Goal: Task Accomplishment & Management: Manage account settings

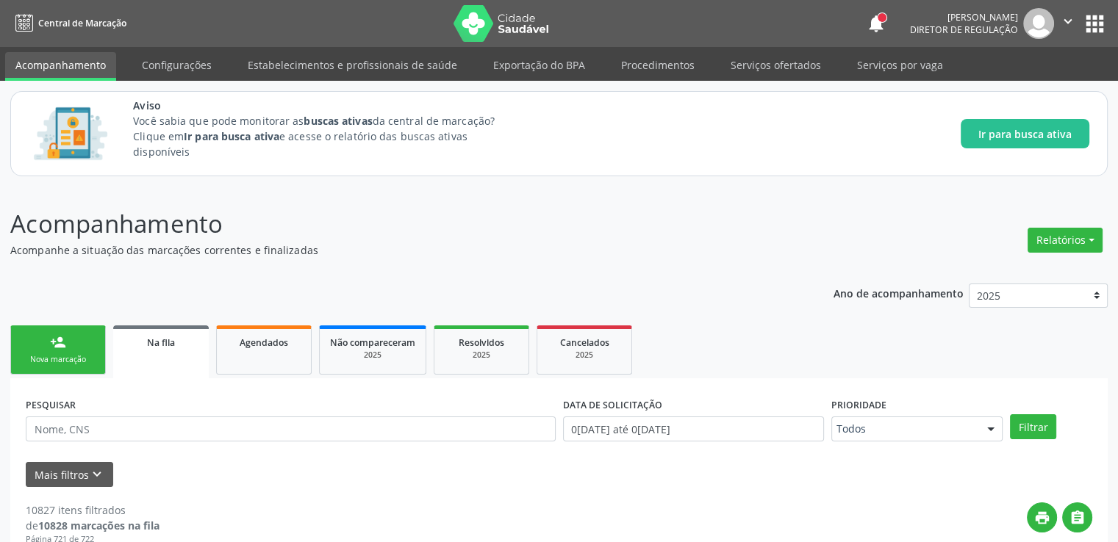
click at [914, 483] on div "Mais filtros keyboard_arrow_down" at bounding box center [559, 475] width 1074 height 26
click at [874, 69] on link "Serviços por vaga" at bounding box center [900, 65] width 107 height 26
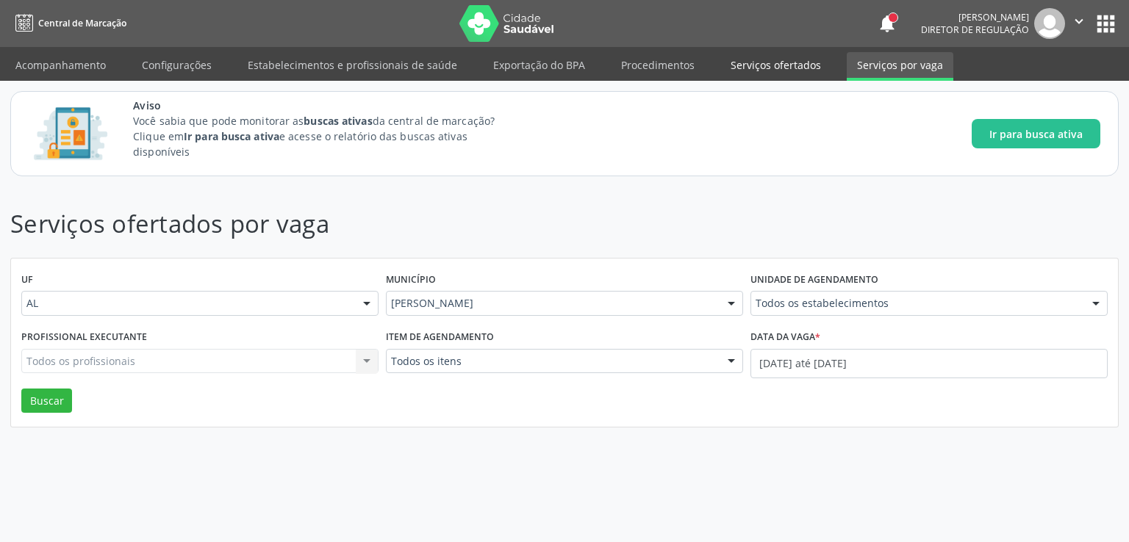
click at [747, 64] on link "Serviços ofertados" at bounding box center [775, 65] width 111 height 26
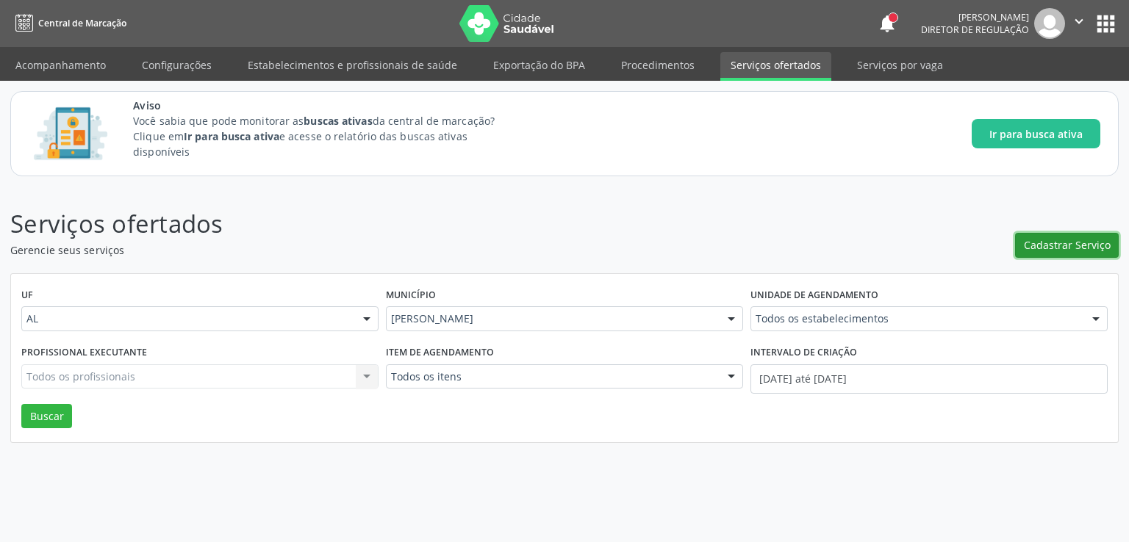
click at [1065, 254] on button "Cadastrar Serviço" at bounding box center [1067, 245] width 104 height 25
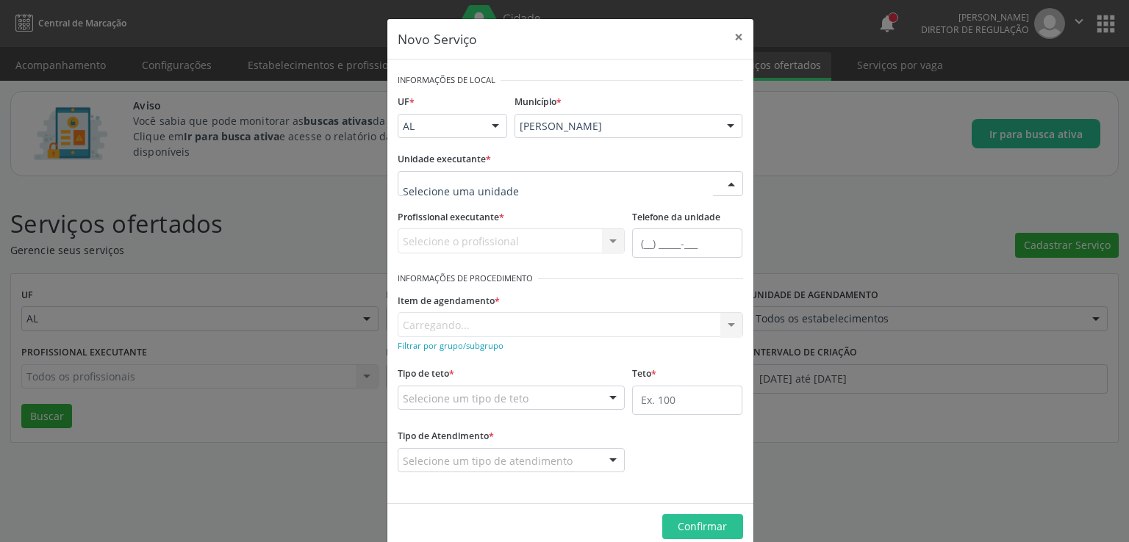
click at [551, 173] on div at bounding box center [570, 183] width 345 height 25
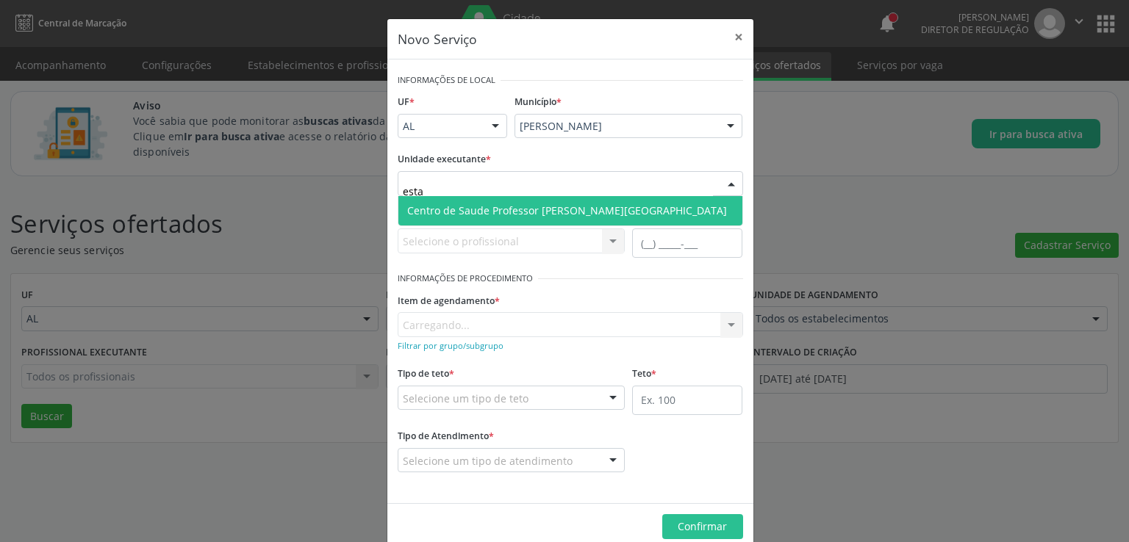
type input "estac"
click at [532, 210] on span "Centro de Saude Professor [PERSON_NAME][GEOGRAPHIC_DATA]" at bounding box center [567, 211] width 320 height 14
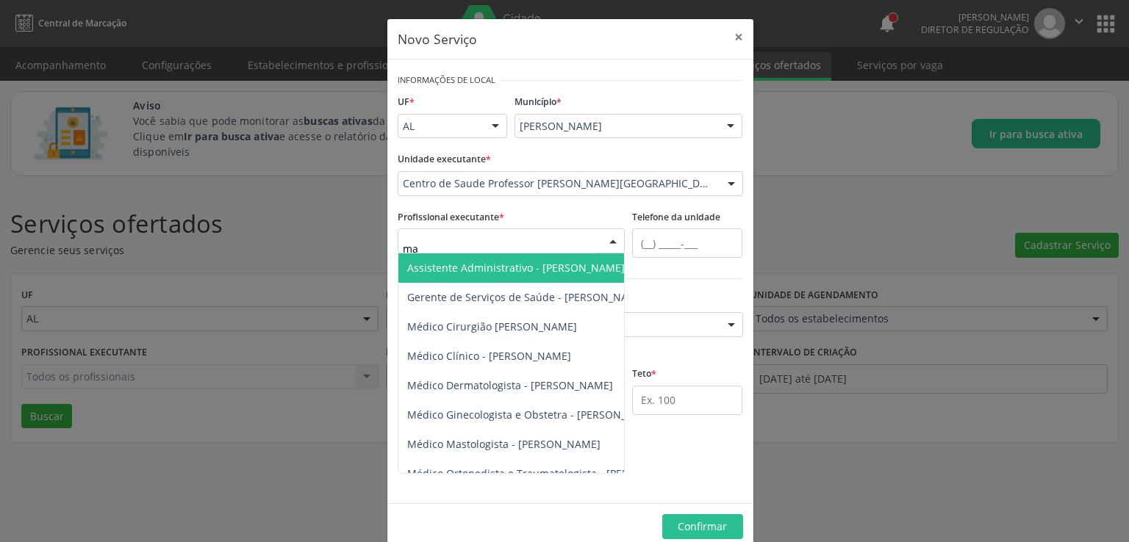
type input "m"
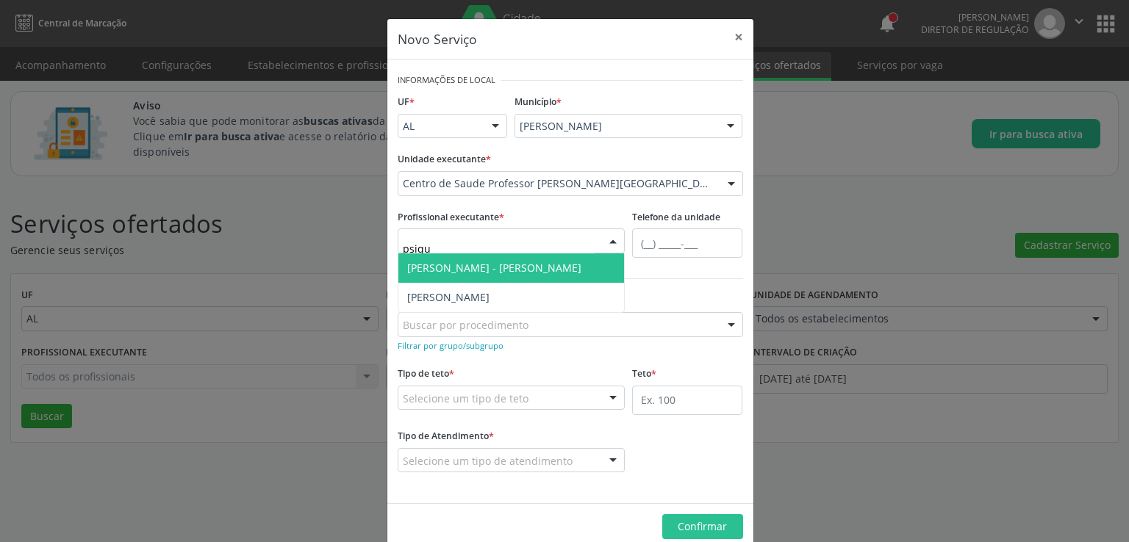
type input "psiqui"
click at [465, 237] on input "psiqui" at bounding box center [499, 248] width 193 height 29
drag, startPoint x: 465, startPoint y: 237, endPoint x: 733, endPoint y: 39, distance: 333.7
click at [733, 39] on button "×" at bounding box center [738, 37] width 29 height 36
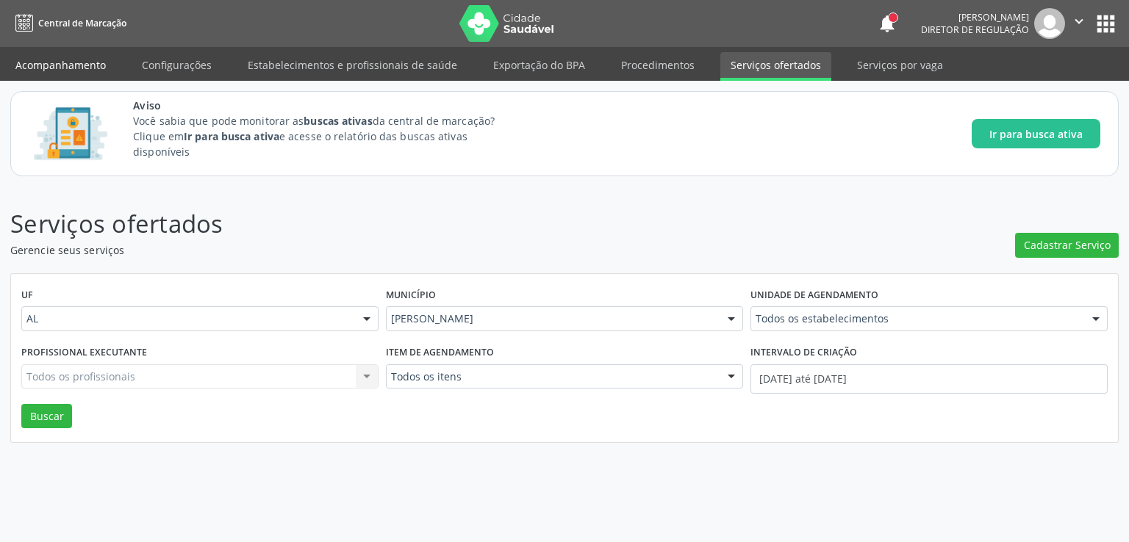
click at [68, 71] on link "Acompanhamento" at bounding box center [60, 65] width 111 height 26
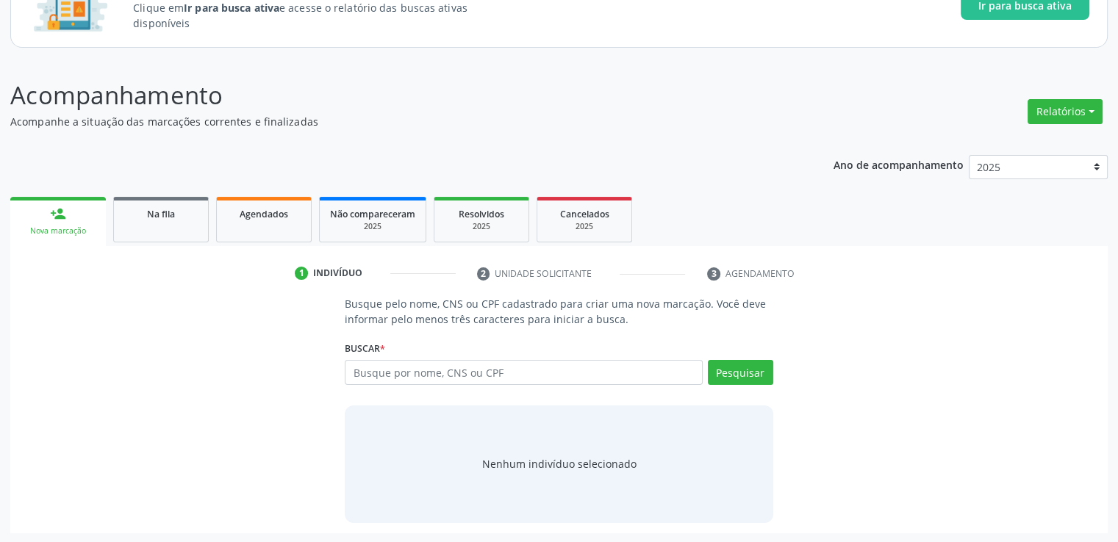
scroll to position [129, 0]
click at [144, 209] on div "Na fila" at bounding box center [160, 212] width 73 height 15
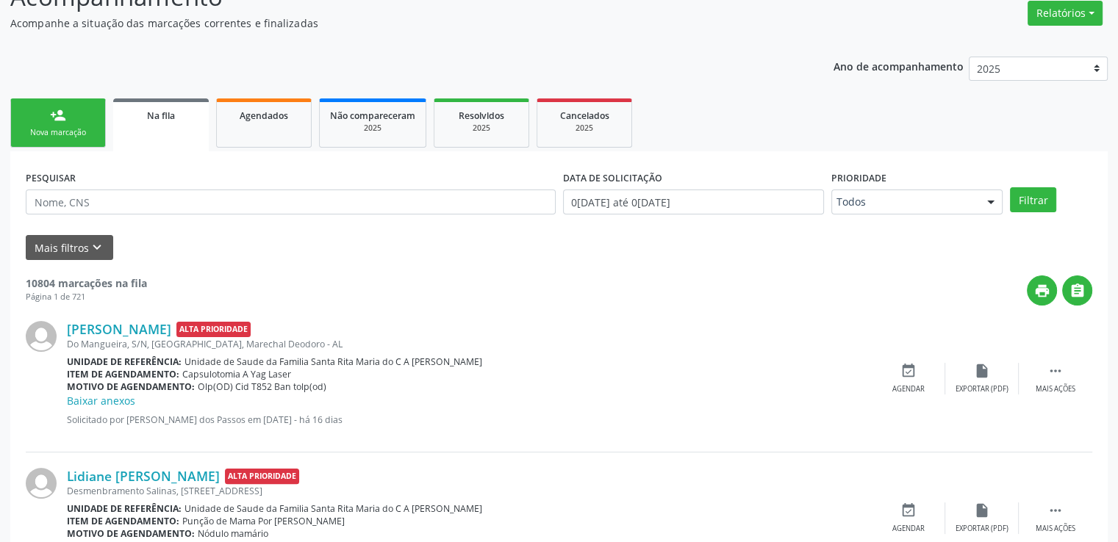
scroll to position [56, 0]
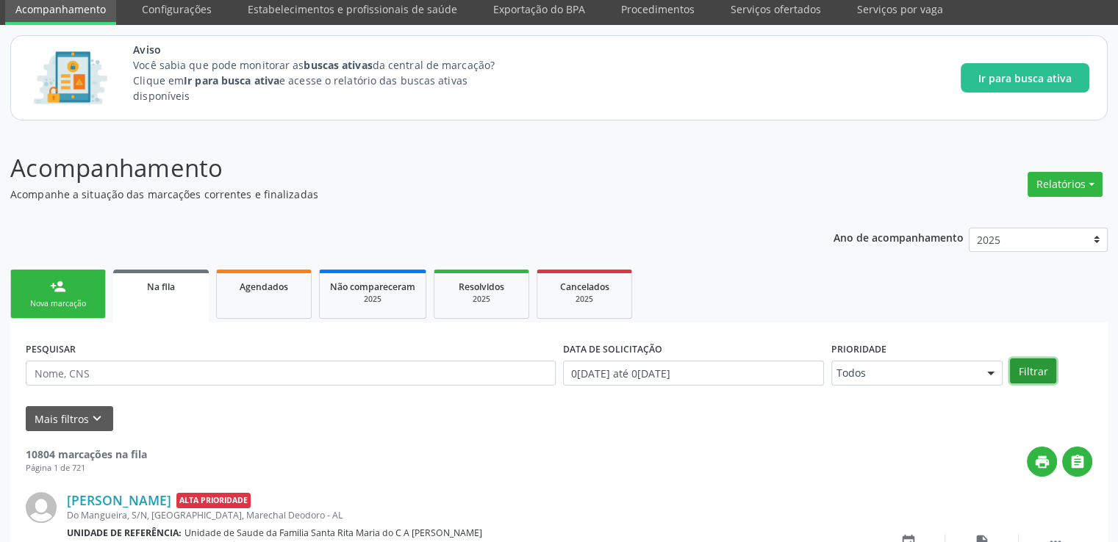
click at [1028, 376] on button "Filtrar" at bounding box center [1033, 371] width 46 height 25
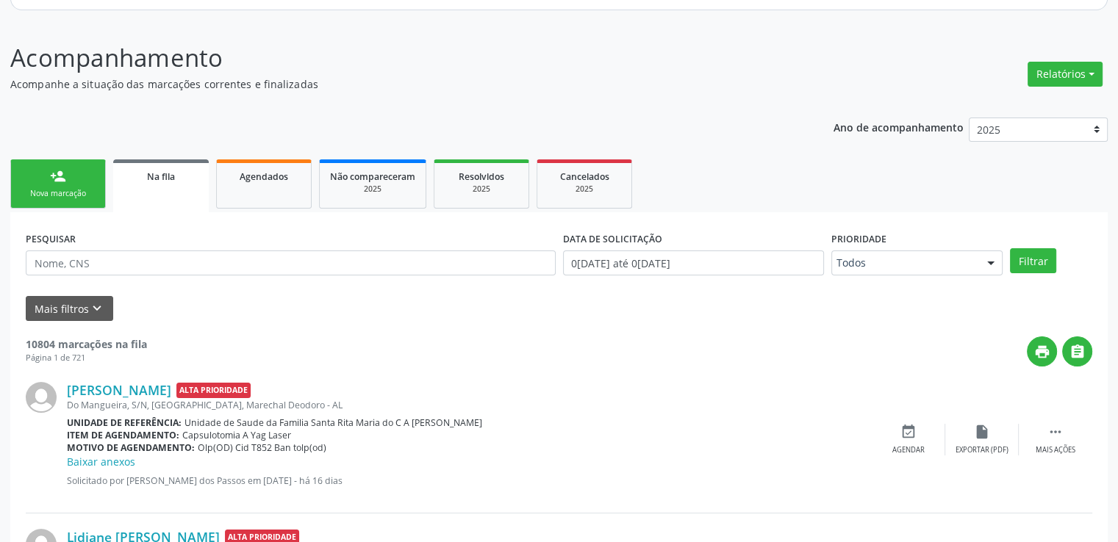
scroll to position [203, 0]
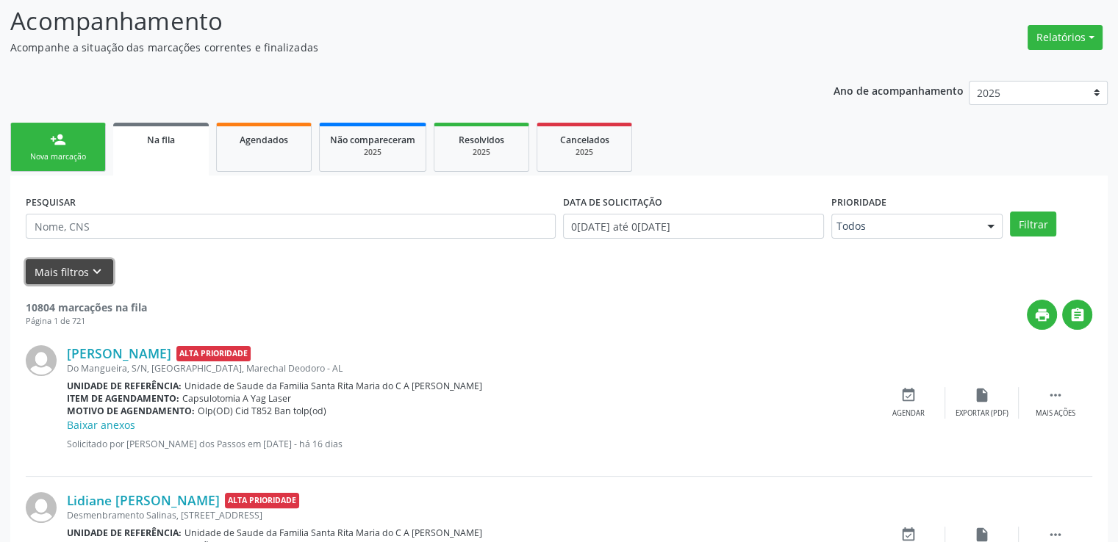
click at [65, 266] on button "Mais filtros keyboard_arrow_down" at bounding box center [69, 272] width 87 height 26
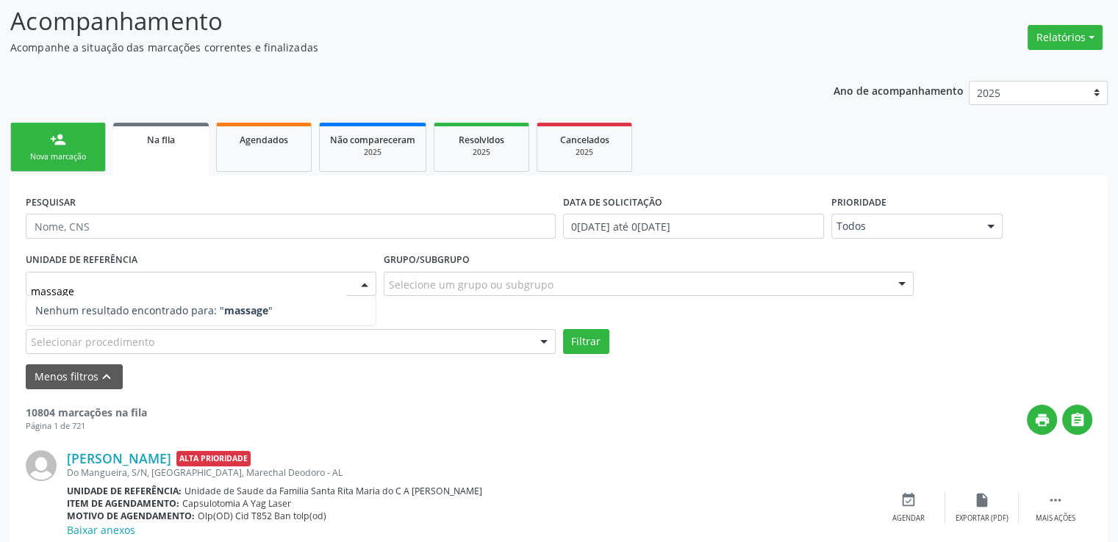
type input "massag"
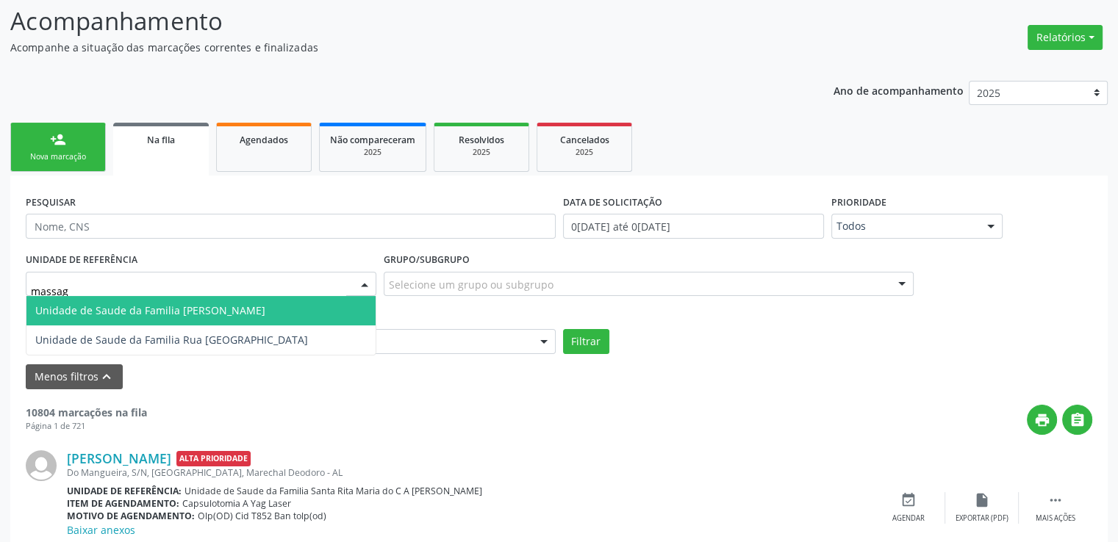
click at [177, 308] on span "Unidade de Saude da Familia [PERSON_NAME]" at bounding box center [150, 311] width 230 height 14
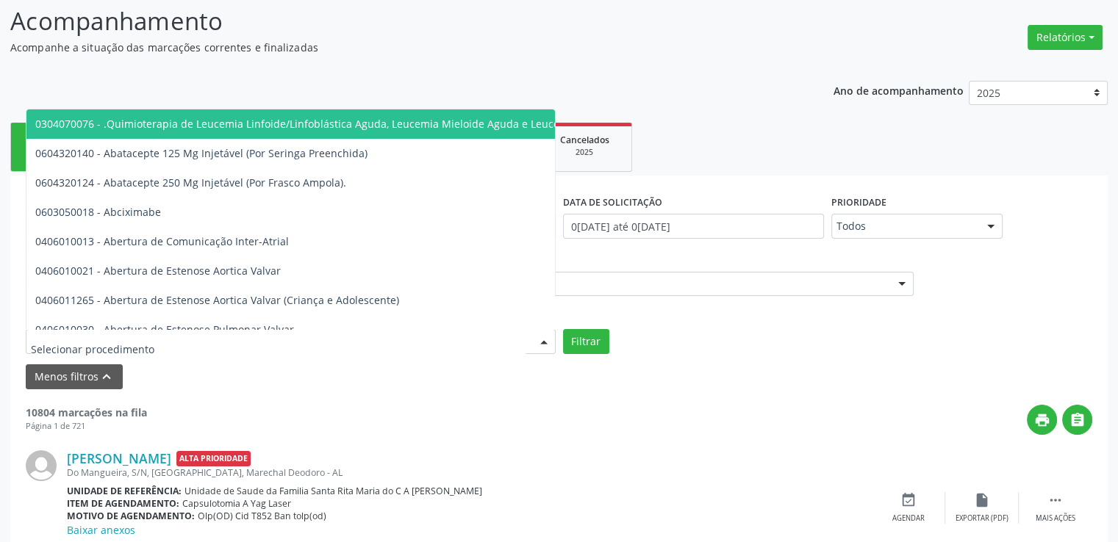
click at [173, 342] on div at bounding box center [291, 341] width 530 height 25
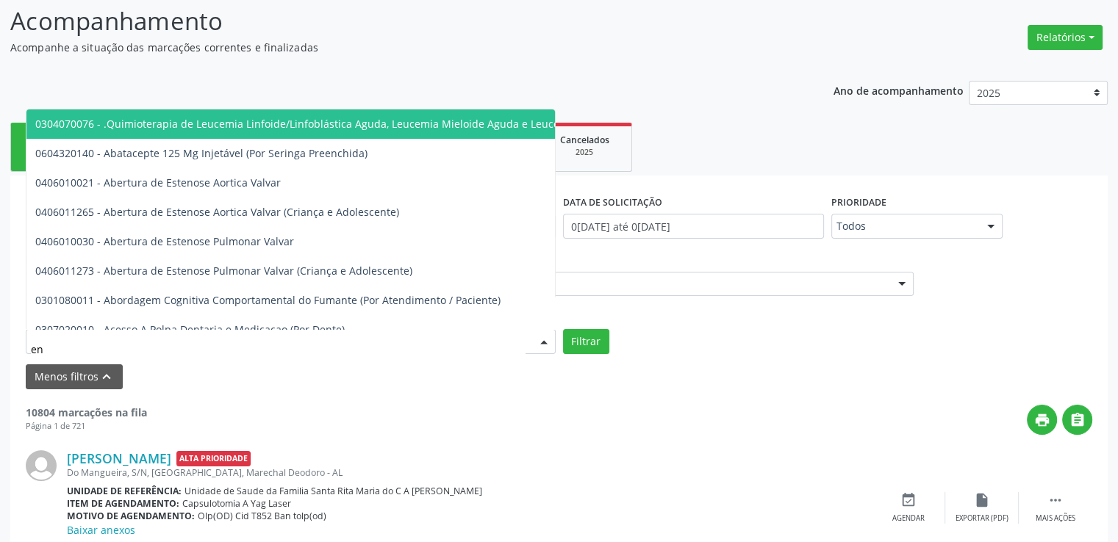
type input "e"
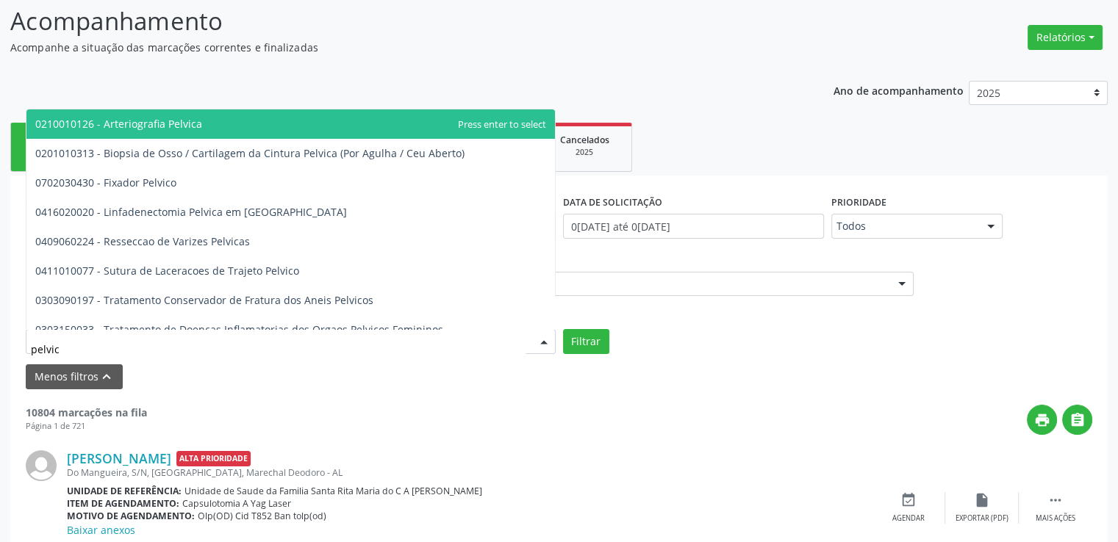
type input "pelvica"
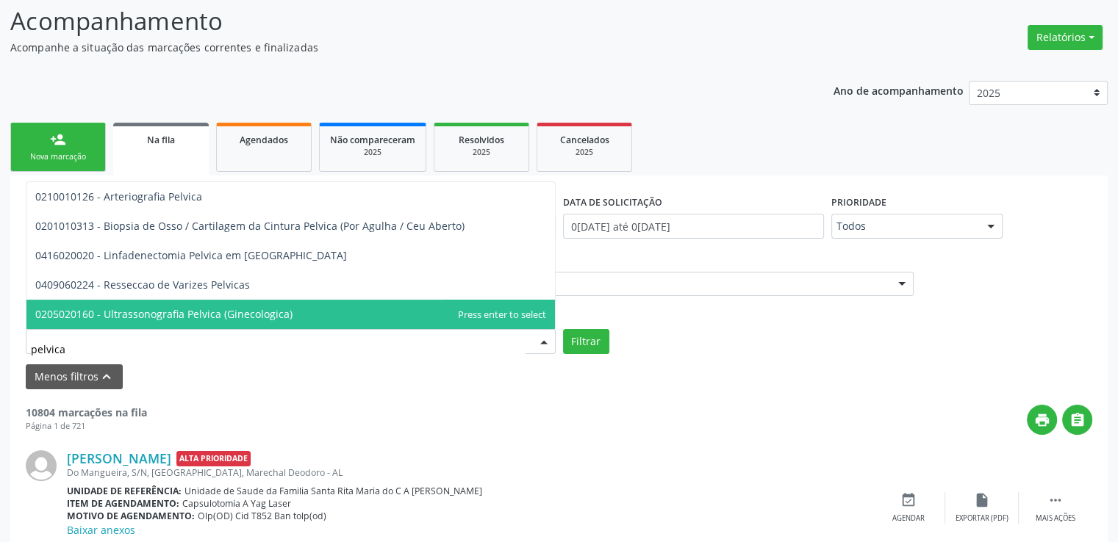
click at [53, 309] on span "0205020160 - Ultrassonografia Pelvica (Ginecologica)" at bounding box center [163, 314] width 257 height 14
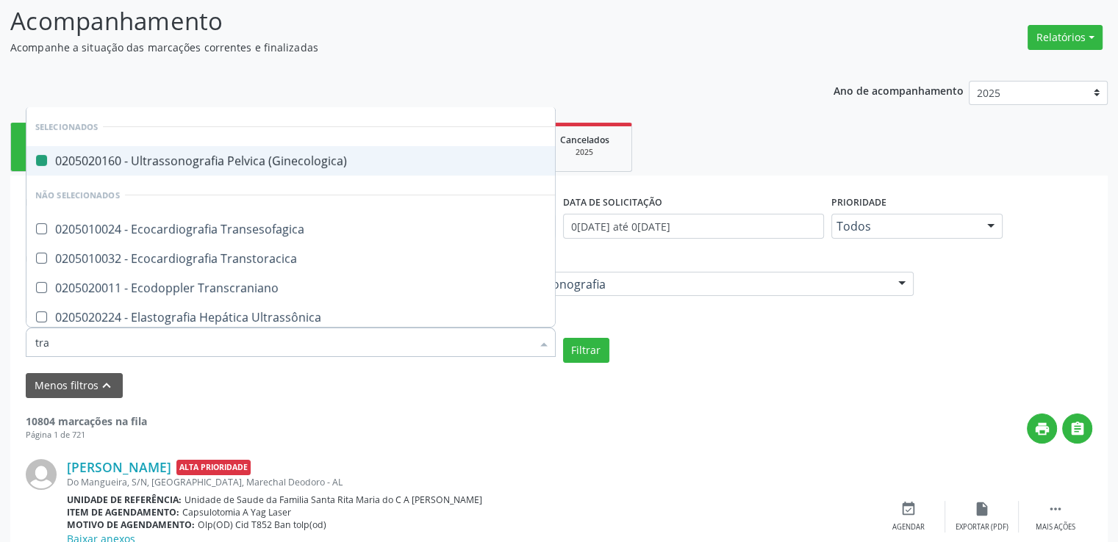
type input "tran"
checkbox \(Ginecologica\) "false"
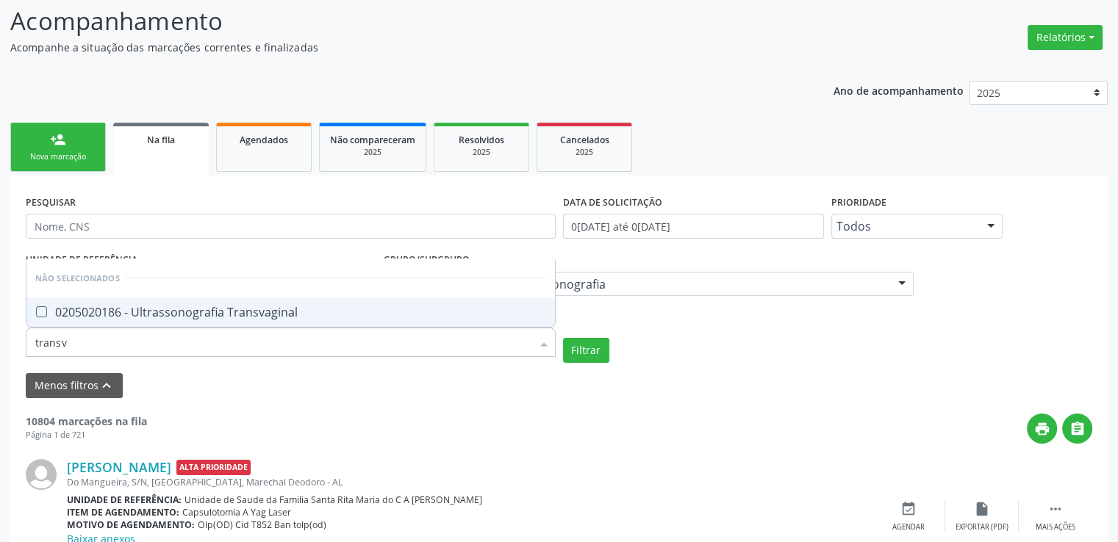
type input "trans"
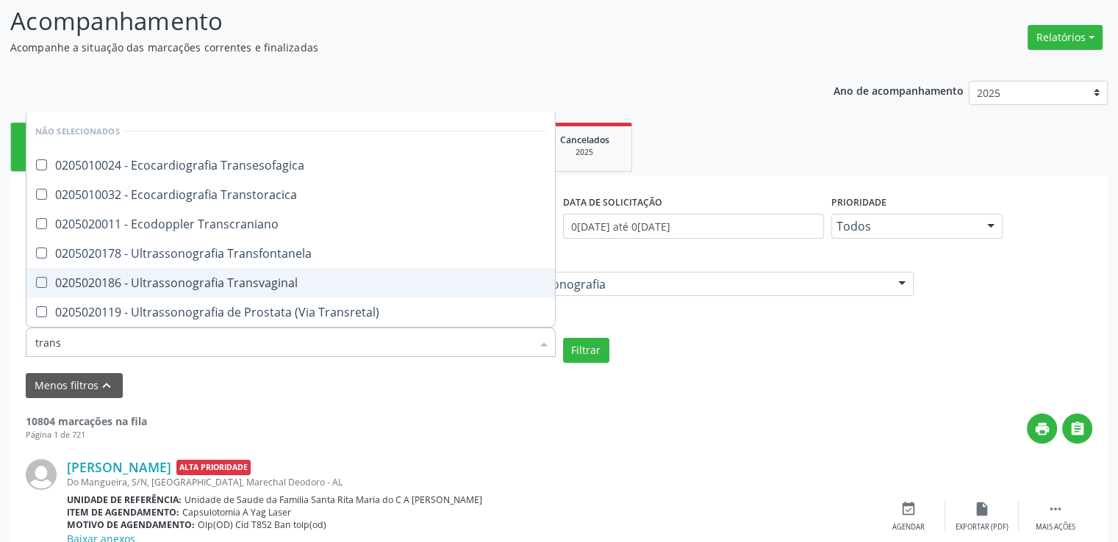
click at [41, 281] on Transvaginal at bounding box center [41, 282] width 11 height 11
click at [36, 281] on Transvaginal "checkbox" at bounding box center [31, 283] width 10 height 10
checkbox Transvaginal "true"
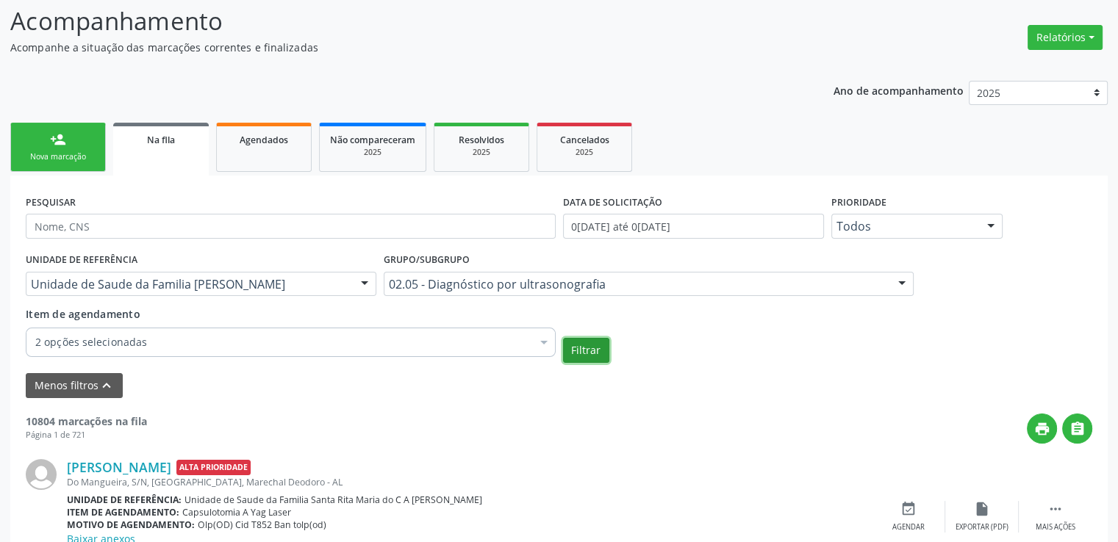
checkbox \(Ginecologica\) "true"
checkbox Transvaginal "true"
checkbox Transtoracica "false"
click at [573, 351] on button "Filtrar" at bounding box center [586, 350] width 46 height 25
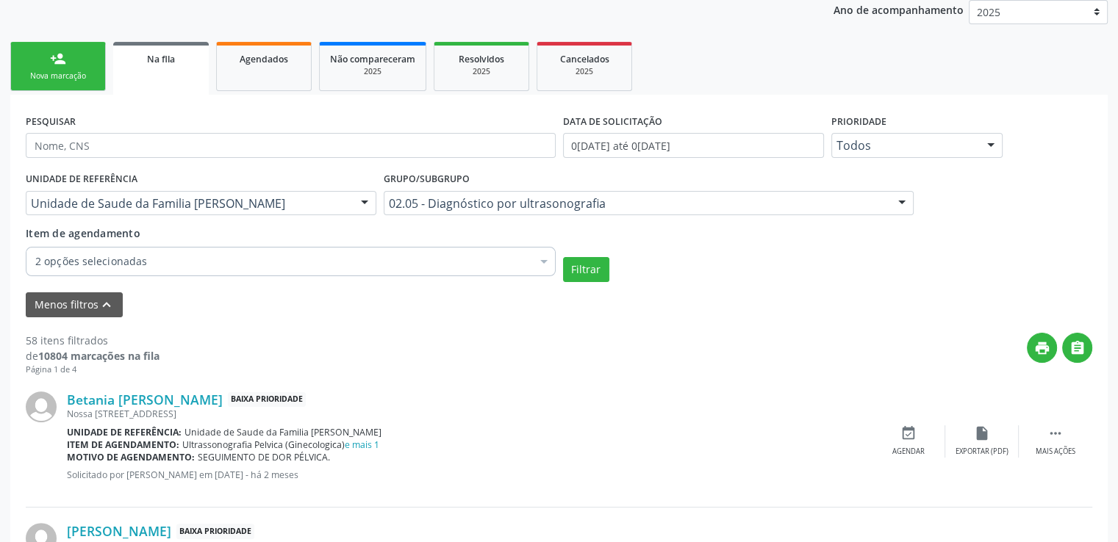
scroll to position [276, 0]
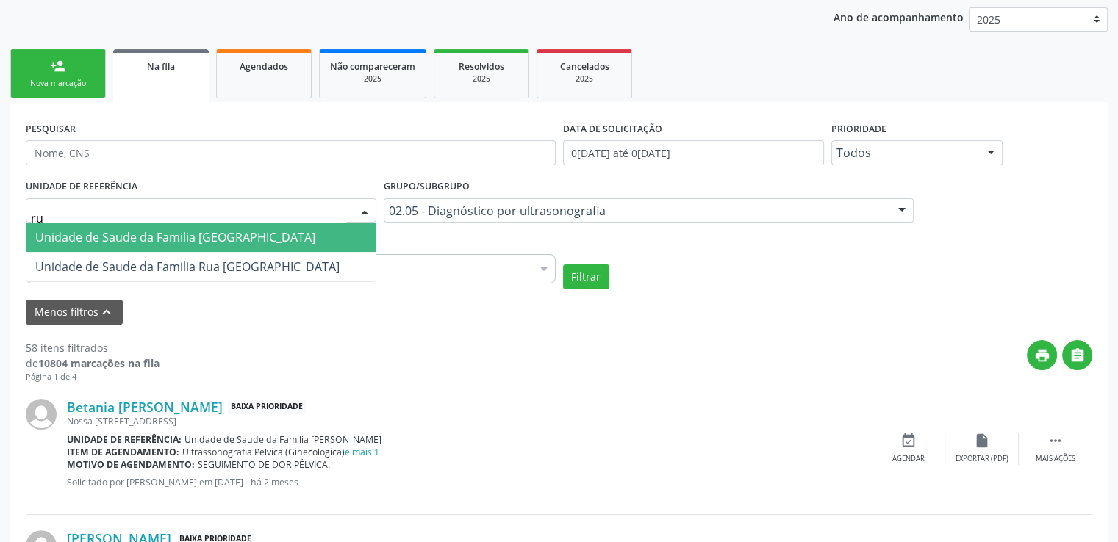
type input "rua"
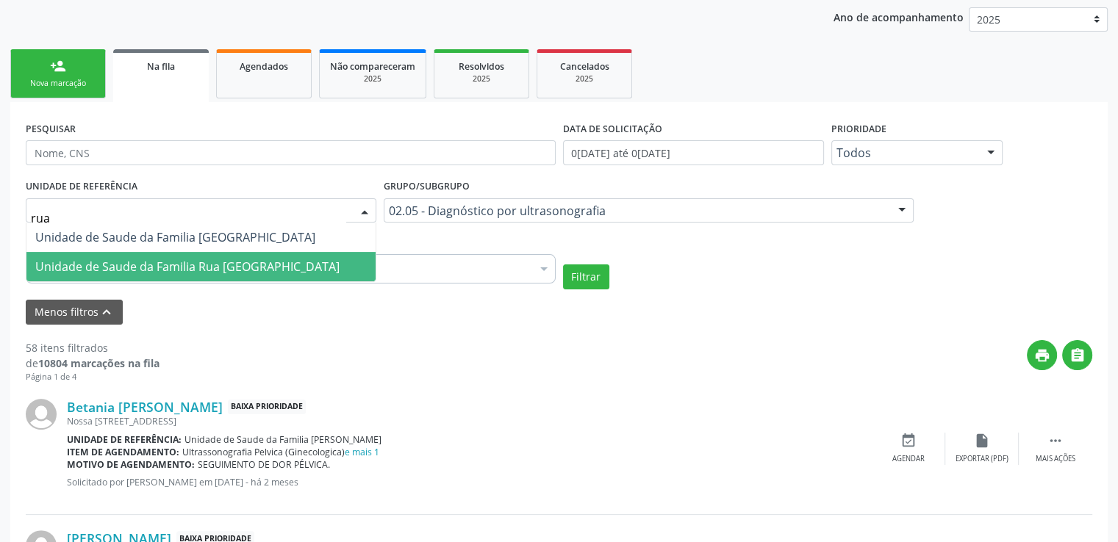
click at [240, 254] on span "Unidade de Saude da Familia Rua [GEOGRAPHIC_DATA]" at bounding box center [200, 266] width 349 height 29
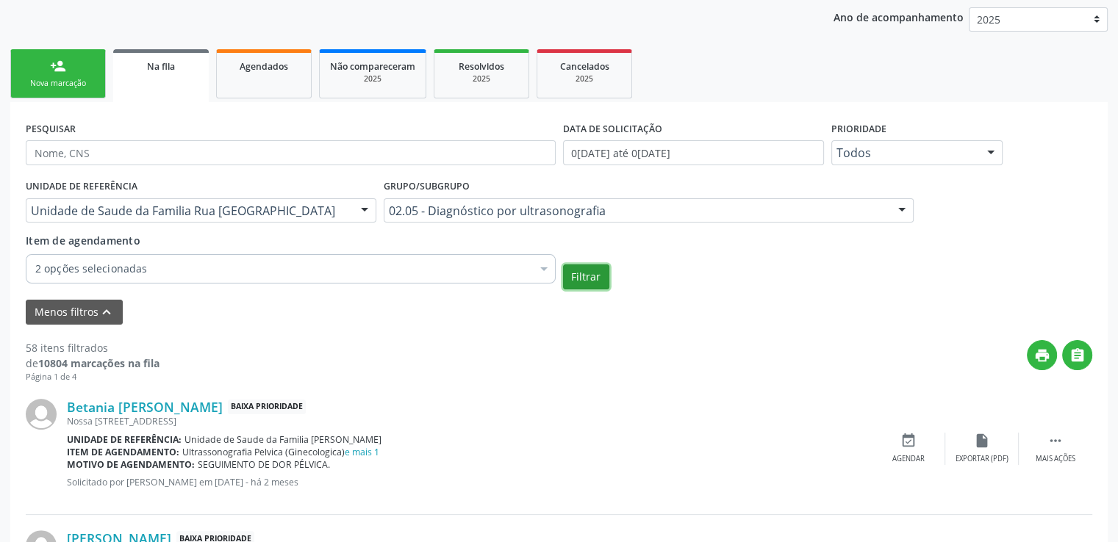
click at [599, 276] on button "Filtrar" at bounding box center [586, 277] width 46 height 25
click at [725, 406] on div "[PERSON_NAME] Baixa Prioridade" at bounding box center [469, 407] width 805 height 16
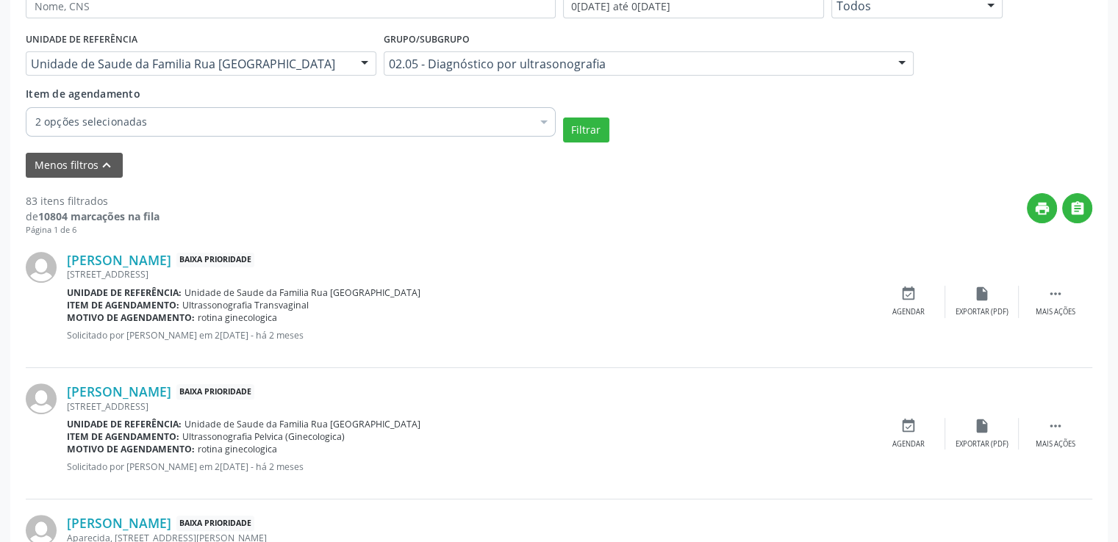
scroll to position [56, 0]
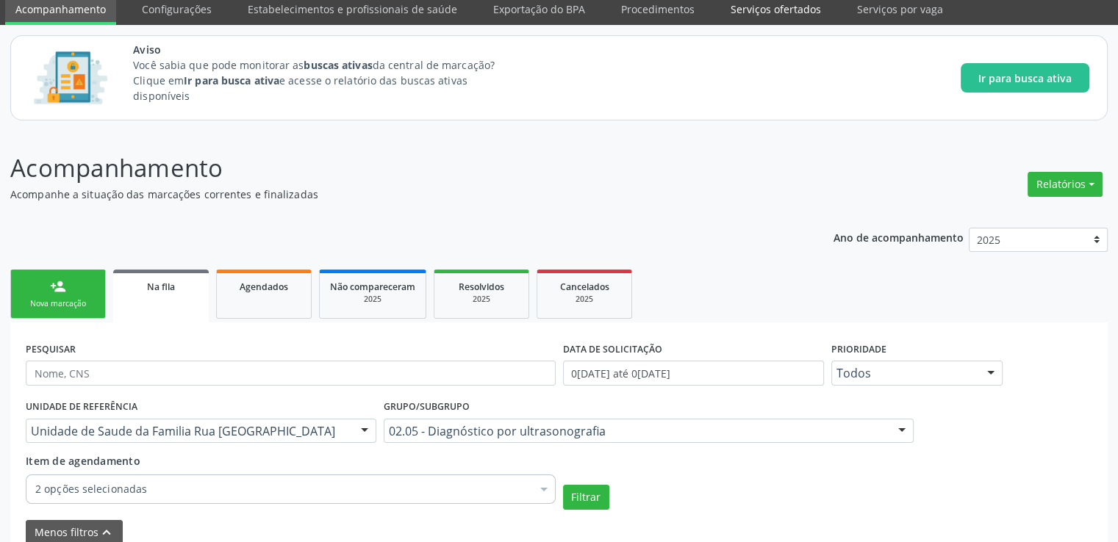
click at [747, 4] on link "Serviços ofertados" at bounding box center [775, 9] width 111 height 26
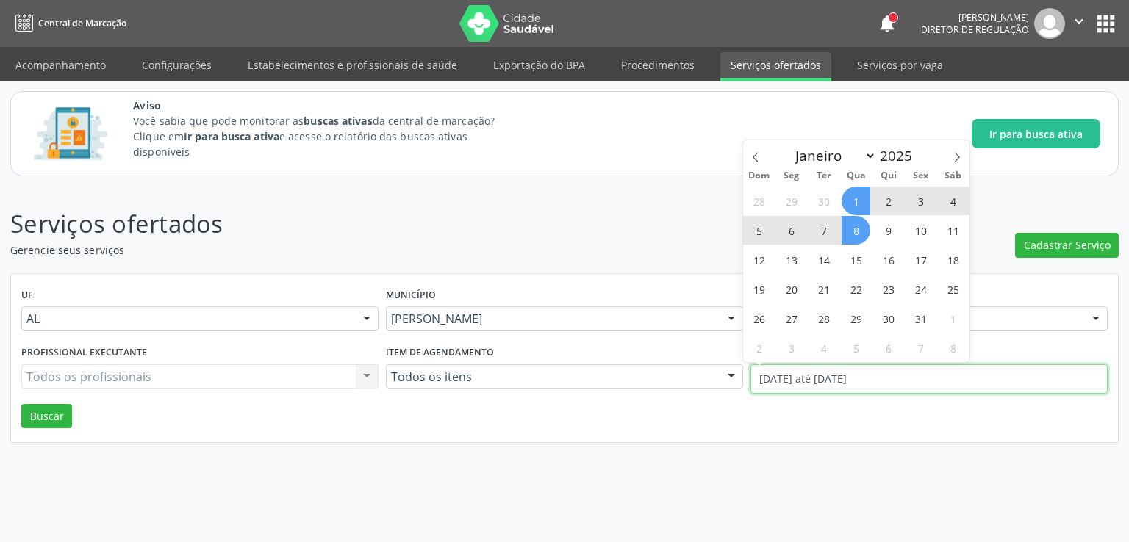
click at [791, 381] on input "[DATE] até [DATE]" at bounding box center [928, 379] width 357 height 29
click at [752, 161] on icon at bounding box center [755, 157] width 10 height 10
select select "8"
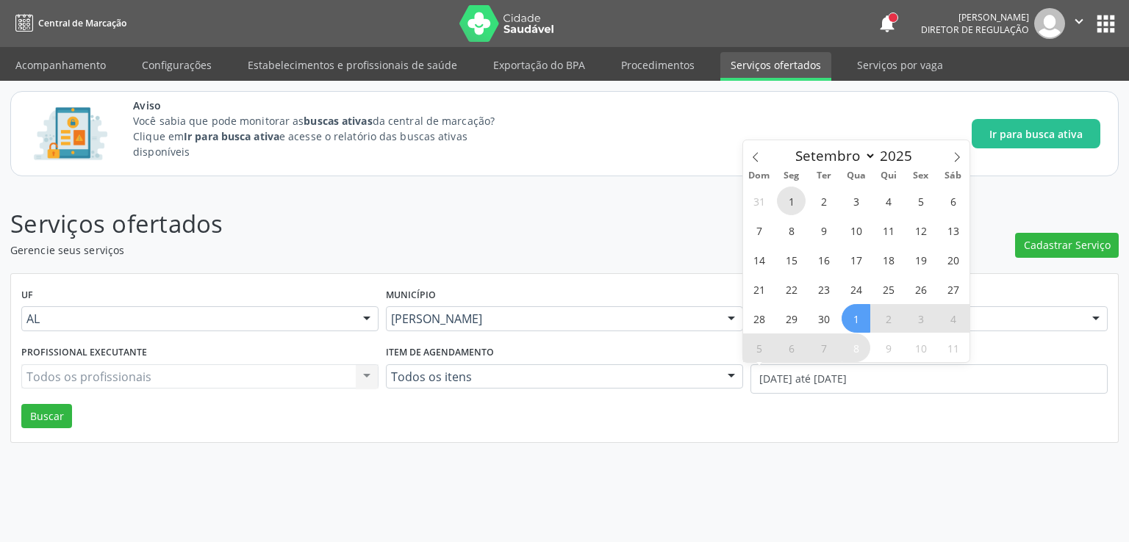
click at [794, 199] on span "1" at bounding box center [791, 201] width 29 height 29
type input "[DATE]"
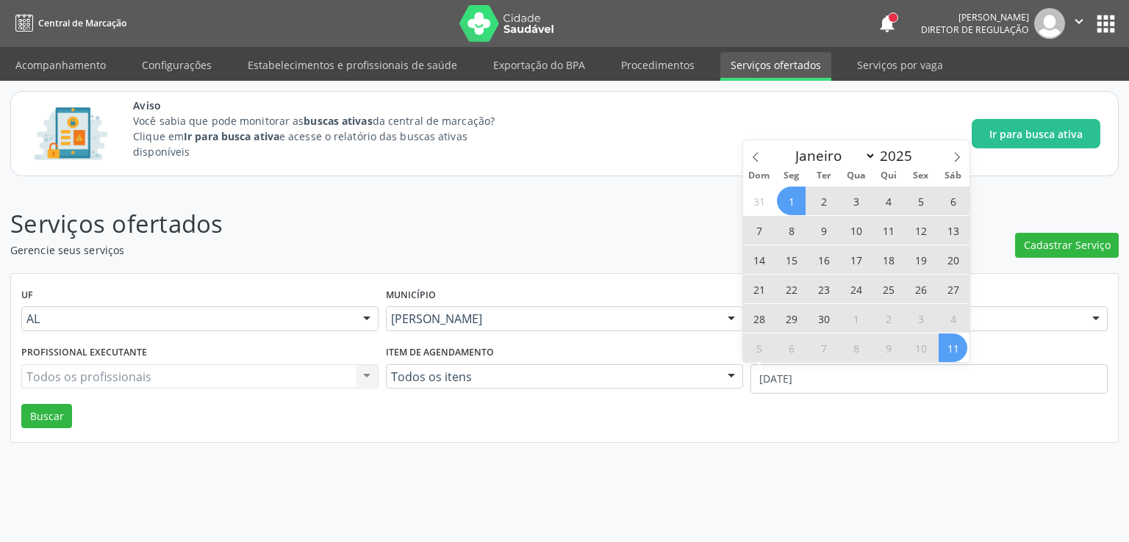
click at [944, 347] on span "11" at bounding box center [952, 348] width 29 height 29
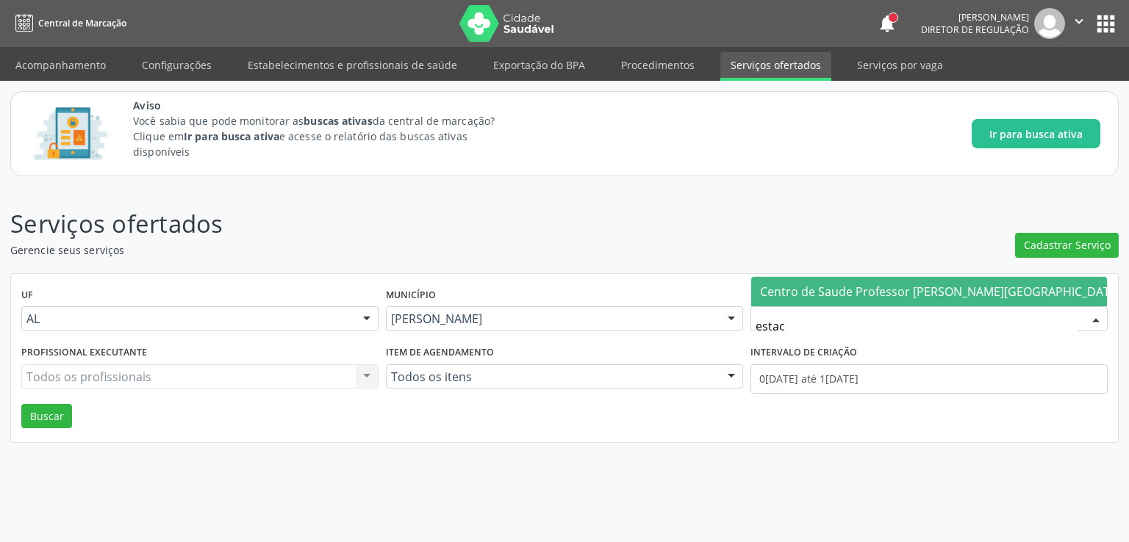
type input "estaci"
click at [900, 298] on span "Centro de Saude Professor [PERSON_NAME][GEOGRAPHIC_DATA]" at bounding box center [940, 292] width 361 height 16
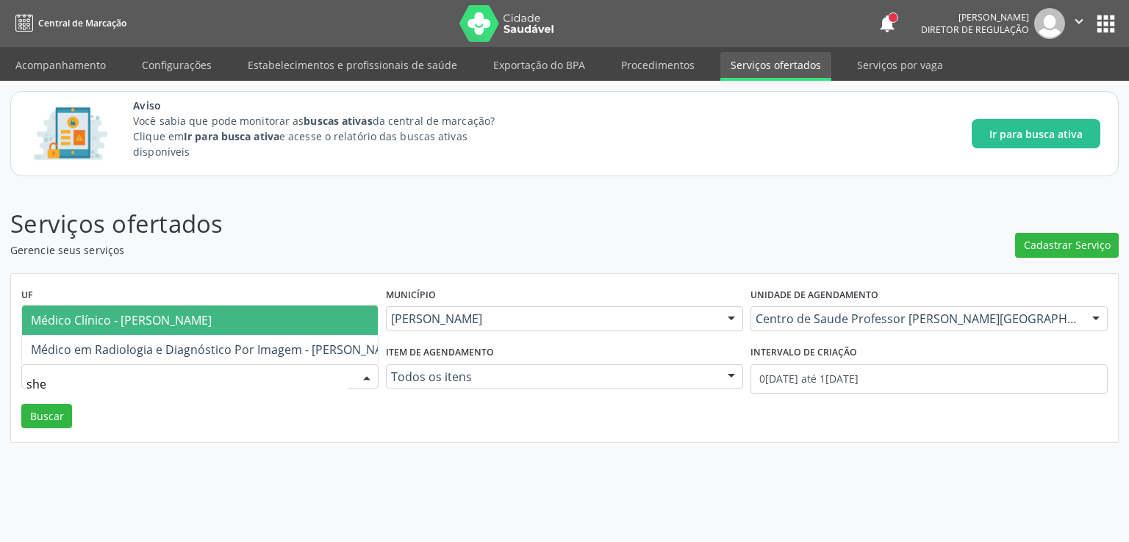
type input "shei"
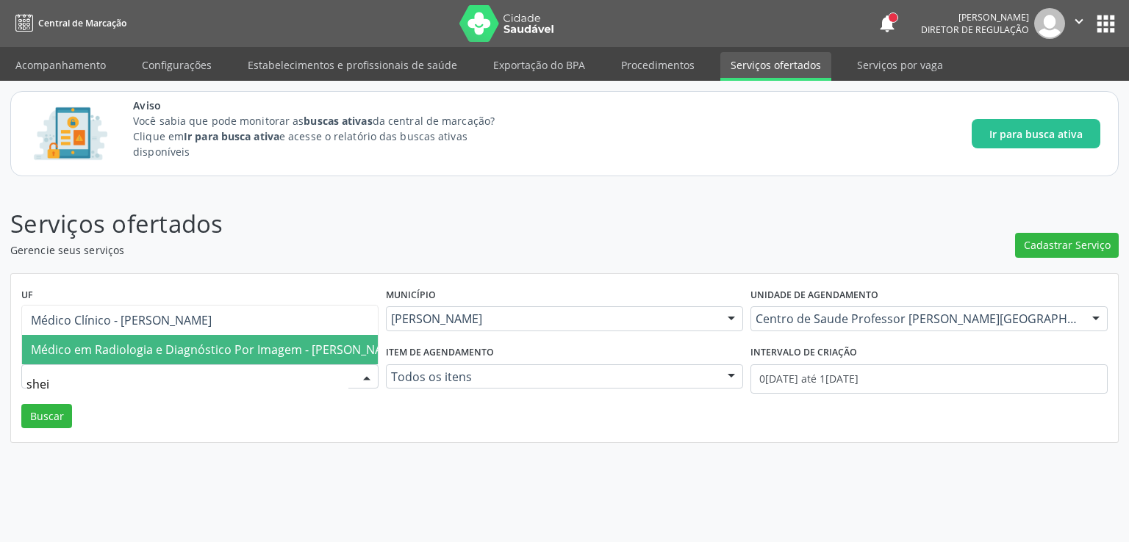
click at [137, 342] on span "Médico em Radiologia e Diagnóstico Por Imagem - [PERSON_NAME]" at bounding box center [217, 350] width 372 height 16
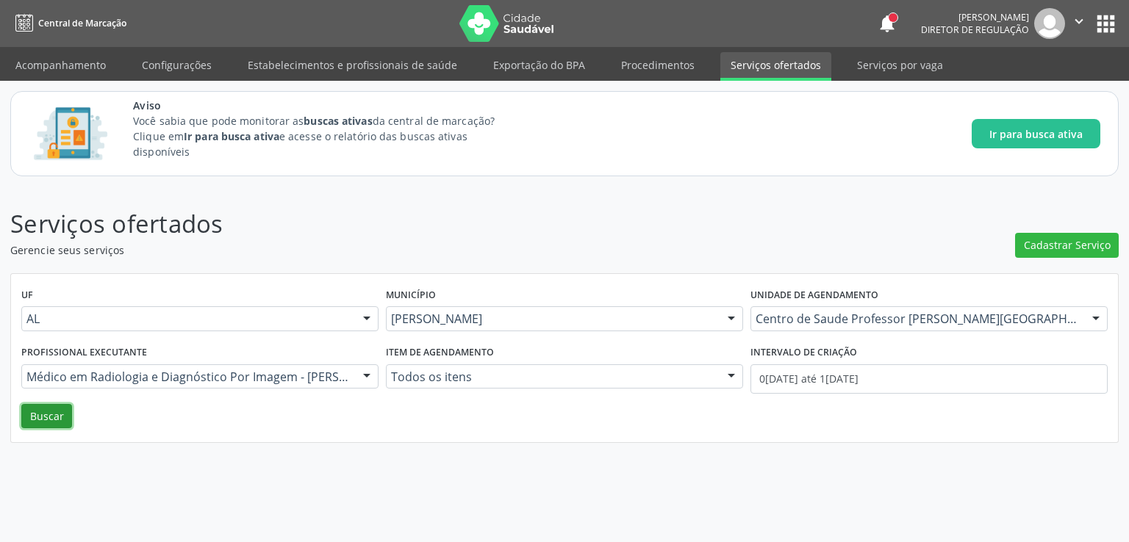
click at [45, 420] on button "Buscar" at bounding box center [46, 416] width 51 height 25
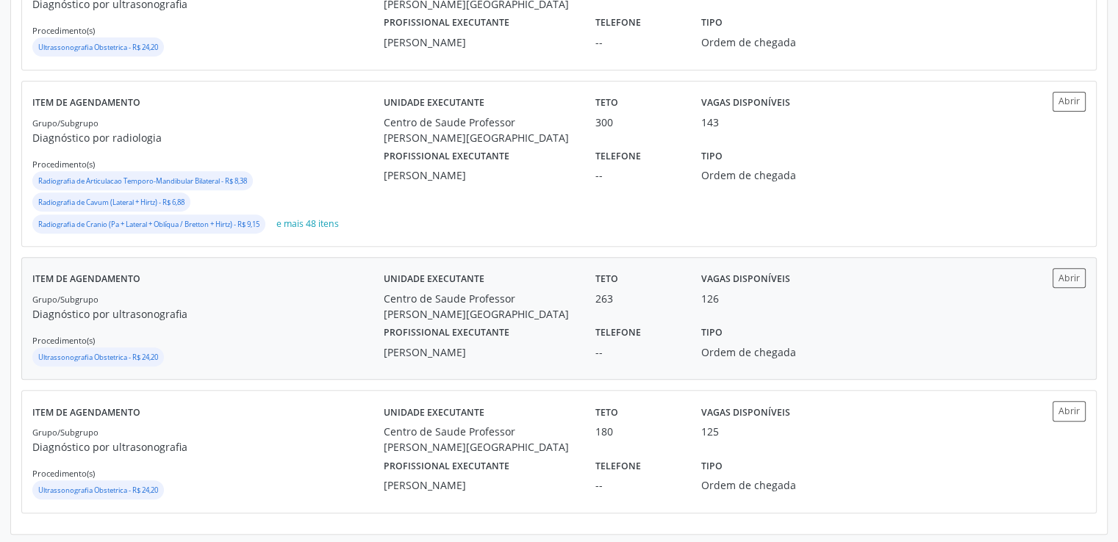
scroll to position [559, 0]
click at [1061, 101] on button "Abrir" at bounding box center [1068, 101] width 33 height 20
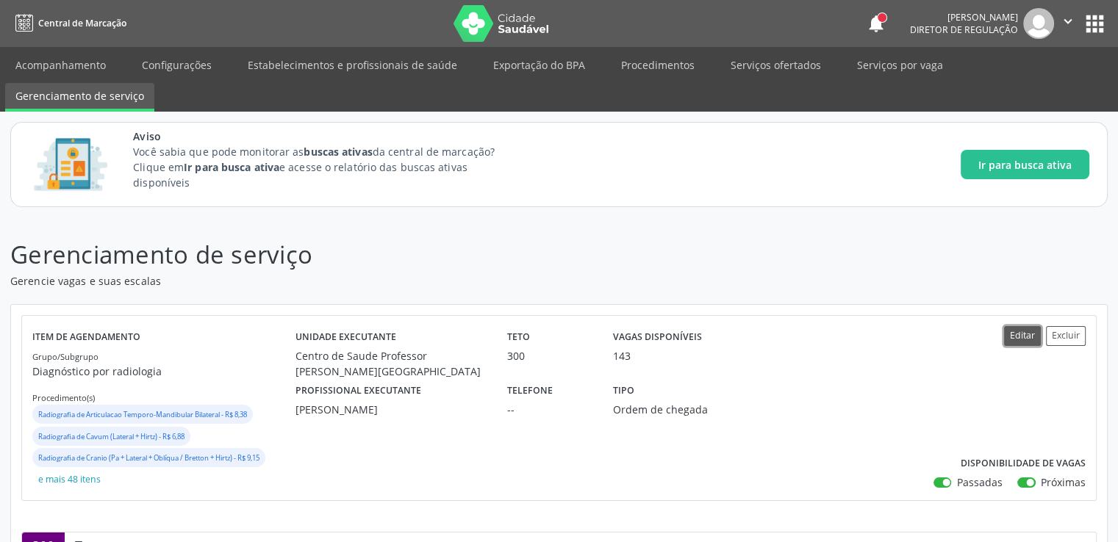
click at [1022, 337] on button "Editar" at bounding box center [1022, 336] width 37 height 20
click at [1022, 333] on button "Editar" at bounding box center [1022, 336] width 37 height 20
click at [1017, 336] on button "Editar" at bounding box center [1022, 336] width 37 height 20
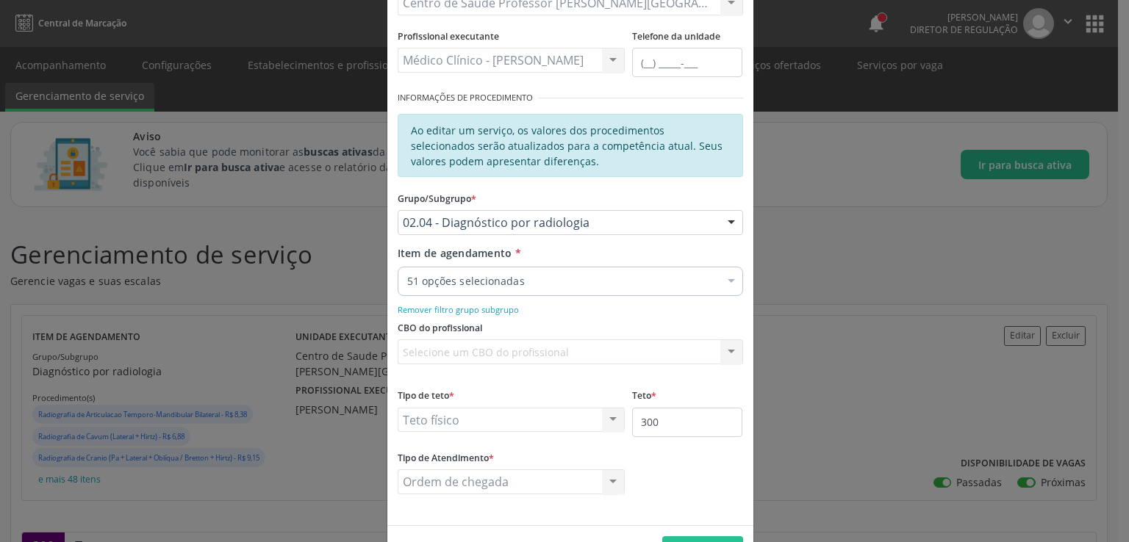
scroll to position [220, 0]
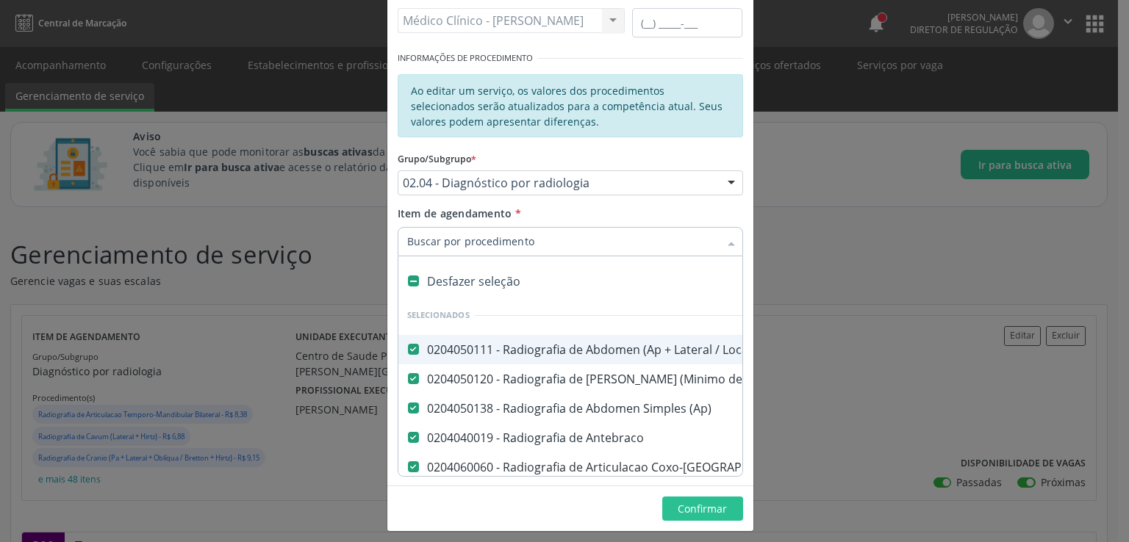
type input "t"
checkbox Axiais\) "false"
checkbox Laringe "false"
checkbox Mao "false"
checkbox Ossea\) "false"
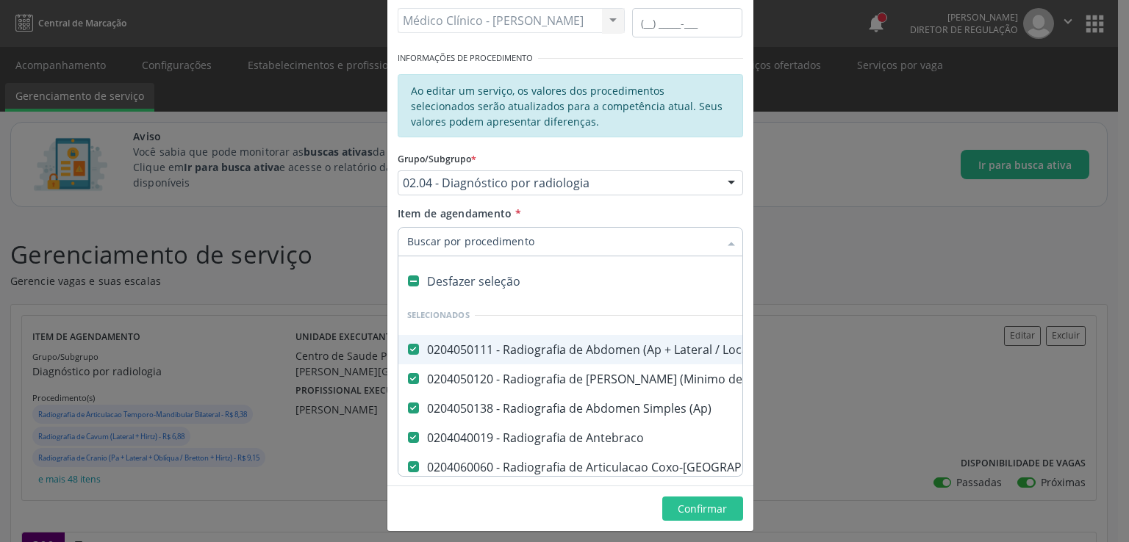
checkbox \(Bilateral\) "false"
checkbox Obliqua\) "false"
checkbox Perfil\) "false"
checkbox Hirtz\) "false"
checkbox Pe "false"
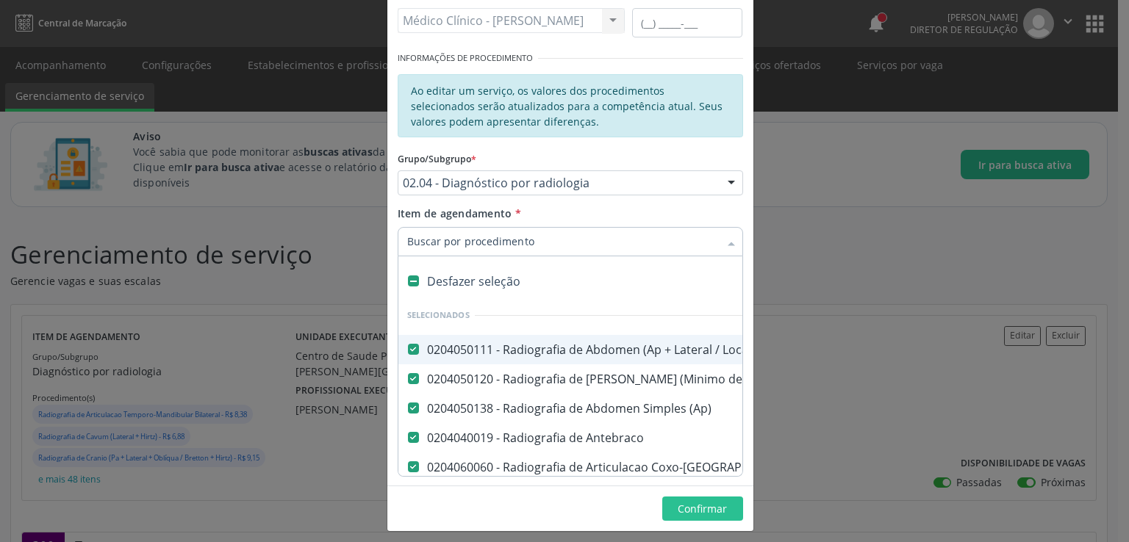
checkbox Perna "false"
checkbox Pneumomediastino "false"
checkbox Obliqua\) "false"
checkbox Sacro-Coccigea "false"
checkbox Hirtz\) "false"
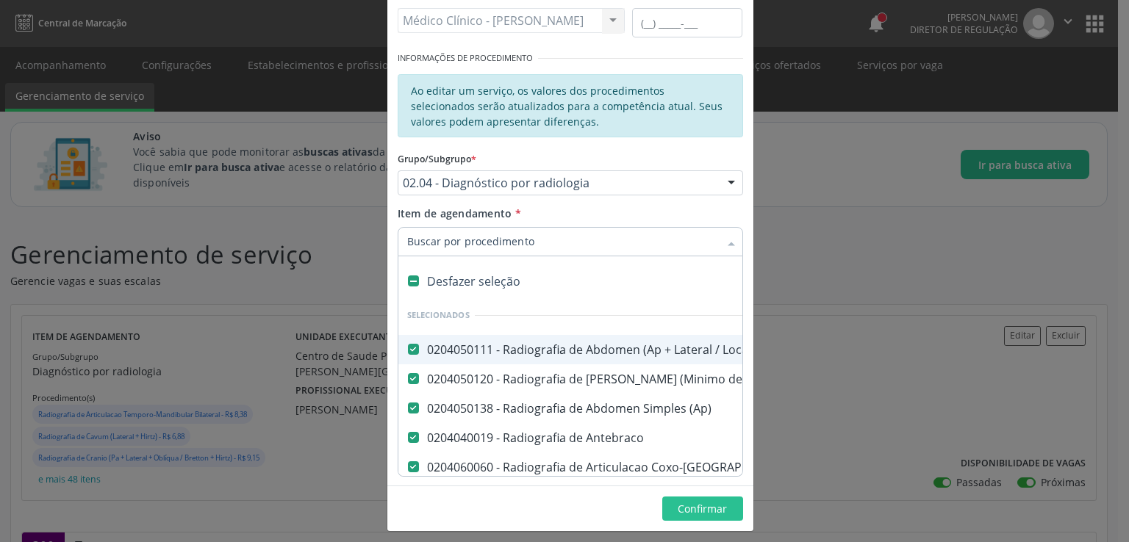
checkbox Obliqua\) "false"
checkbox Perfil\) "false"
checkbox \(Pa\) "false"
checkbox Lateral\) "false"
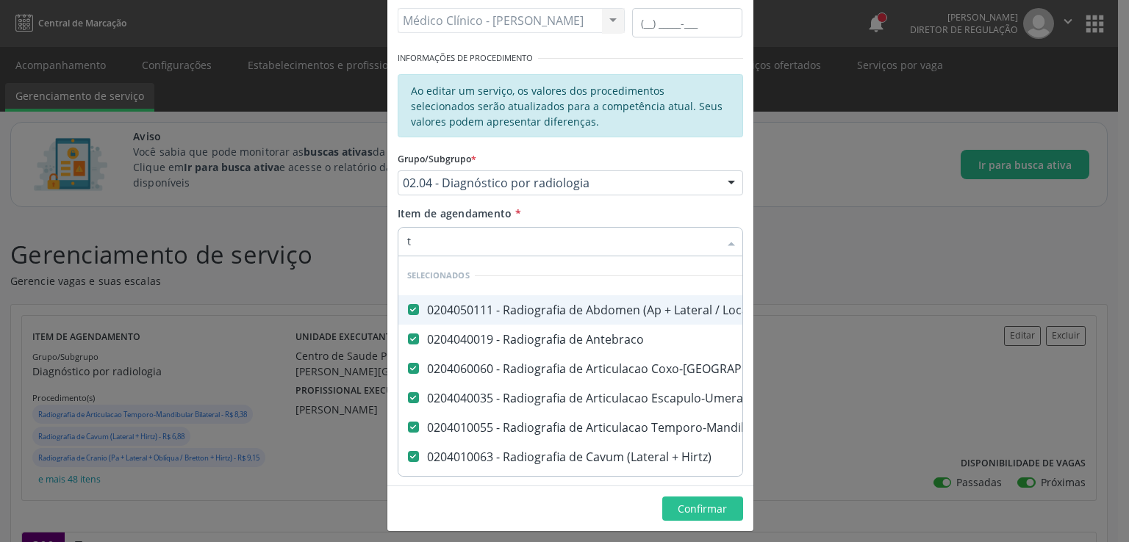
type input "ti"
checkbox Flexao\) "false"
checkbox Lateral\) "false"
checkbox Toraco-Lombar "false"
checkbox Dinamica "false"
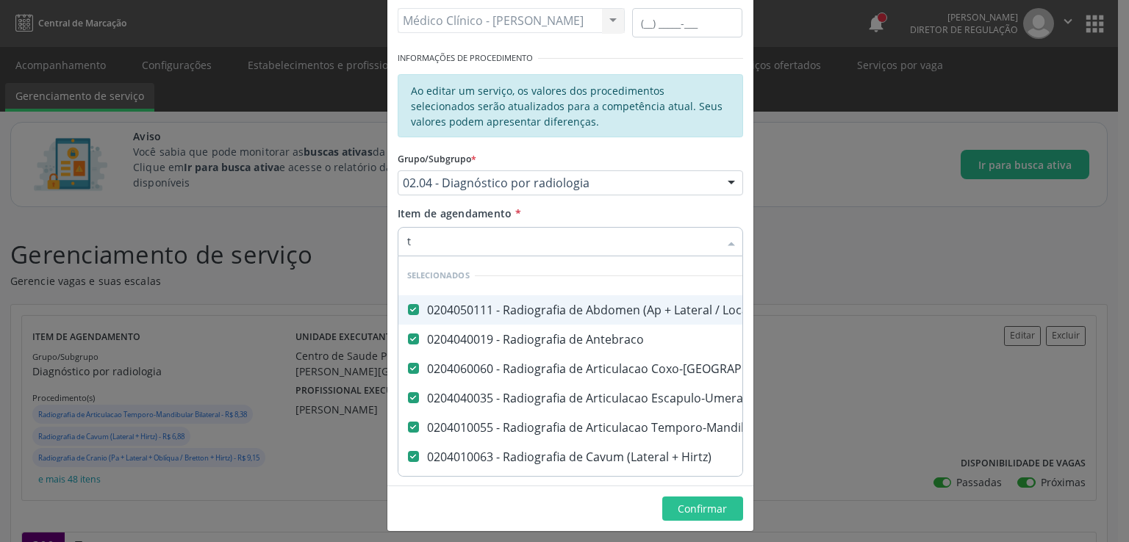
checkbox Cotovelo "false"
checkbox Hirtz\) "false"
checkbox Lateral\) "false"
type input "tib"
checkbox Coxo-Femoral "false"
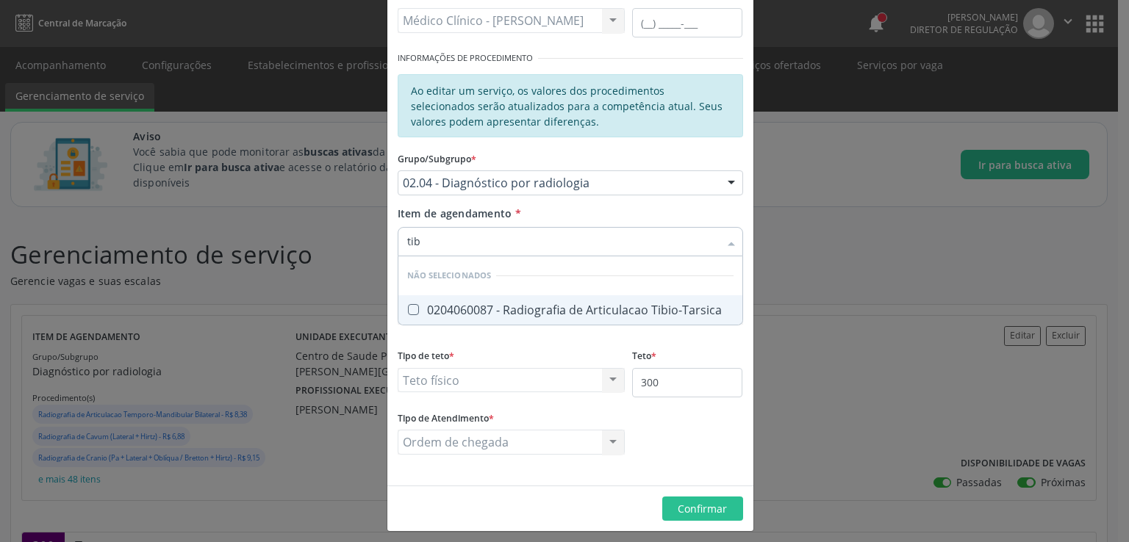
type input "tibi"
click at [408, 308] on Tibio-Tarsica at bounding box center [413, 309] width 11 height 11
click at [403, 308] on Tibio-Tarsica "checkbox" at bounding box center [403, 310] width 10 height 10
checkbox Tibio-Tarsica "true"
click at [548, 338] on form "Informações de Local UF * AL AL Nenhum resultado encontrado para: " " Não há ne…" at bounding box center [570, 162] width 345 height 626
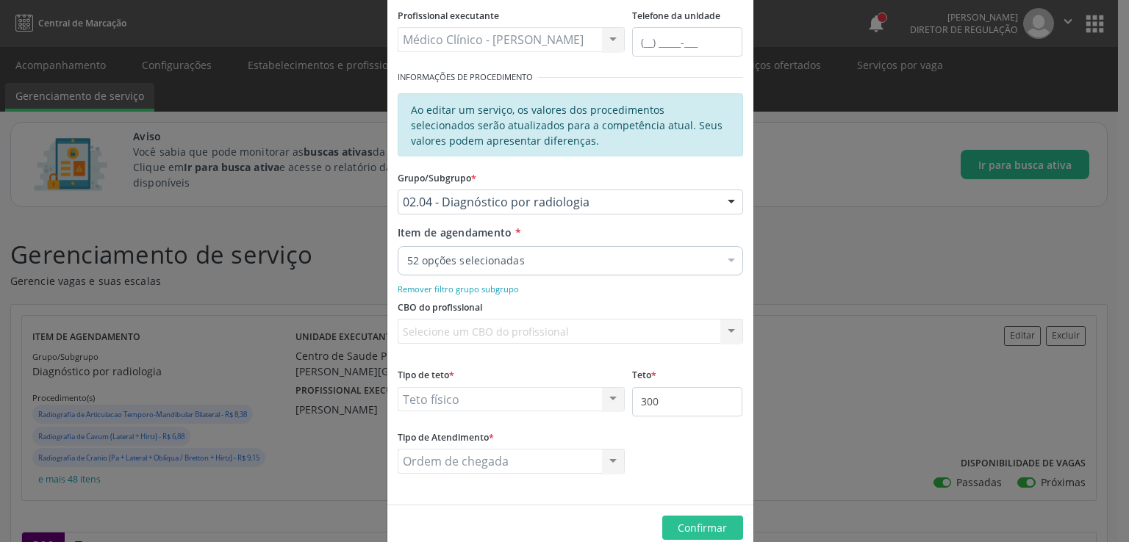
scroll to position [227, 0]
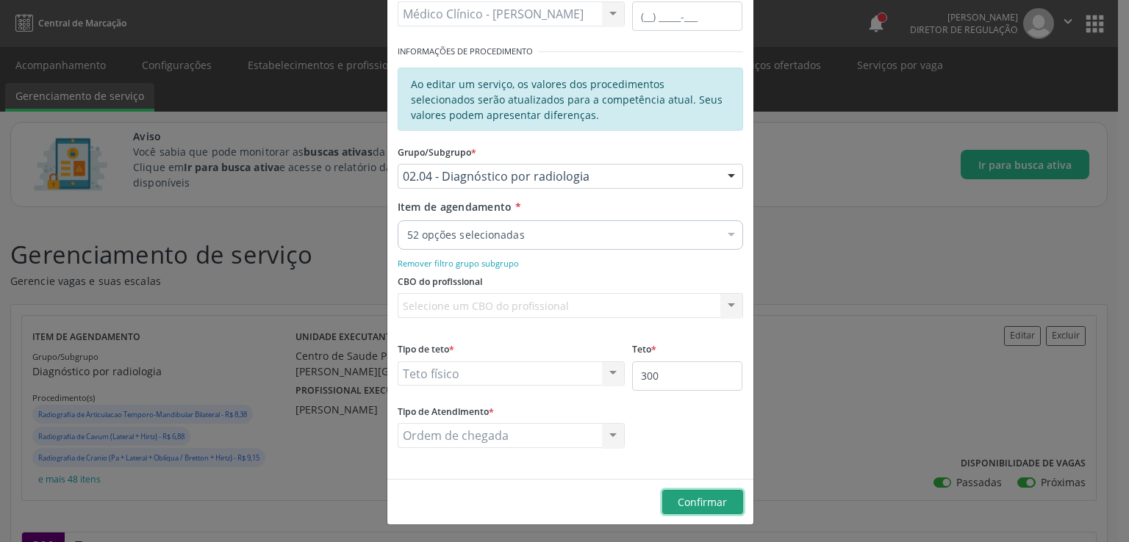
click at [698, 509] on button "Confirmar" at bounding box center [702, 502] width 81 height 25
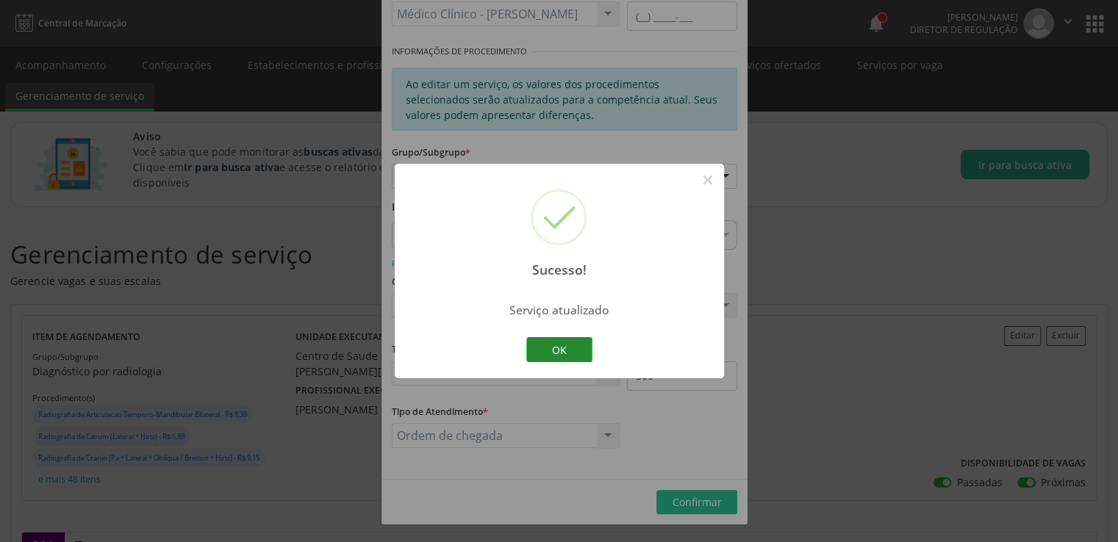
click at [566, 355] on button "OK" at bounding box center [559, 349] width 66 height 25
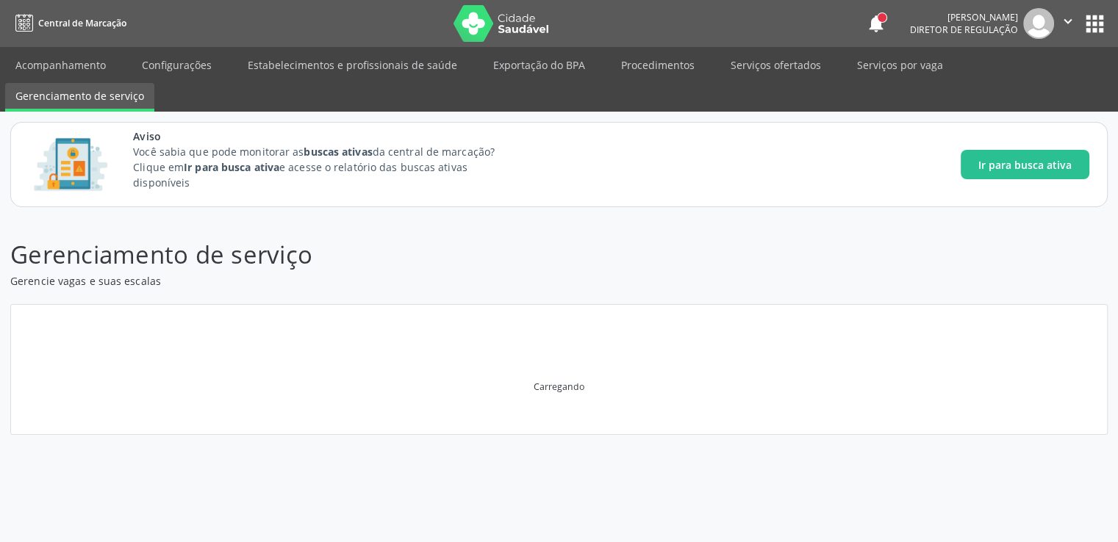
click at [566, 325] on div "Sucesso! × Serviço atualizado OK Cancel" at bounding box center [559, 271] width 165 height 107
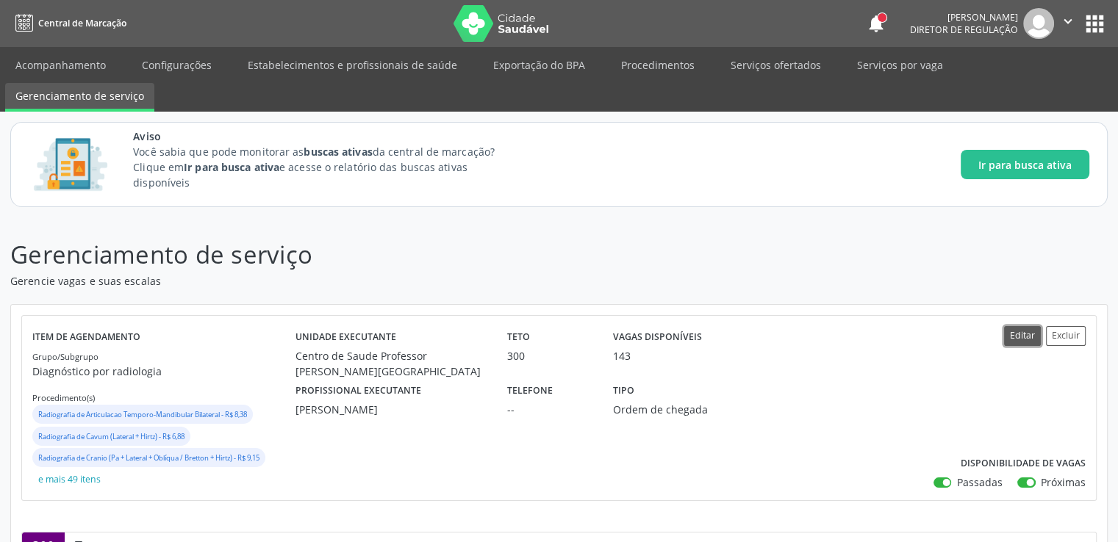
click at [1023, 337] on button "Editar" at bounding box center [1022, 336] width 37 height 20
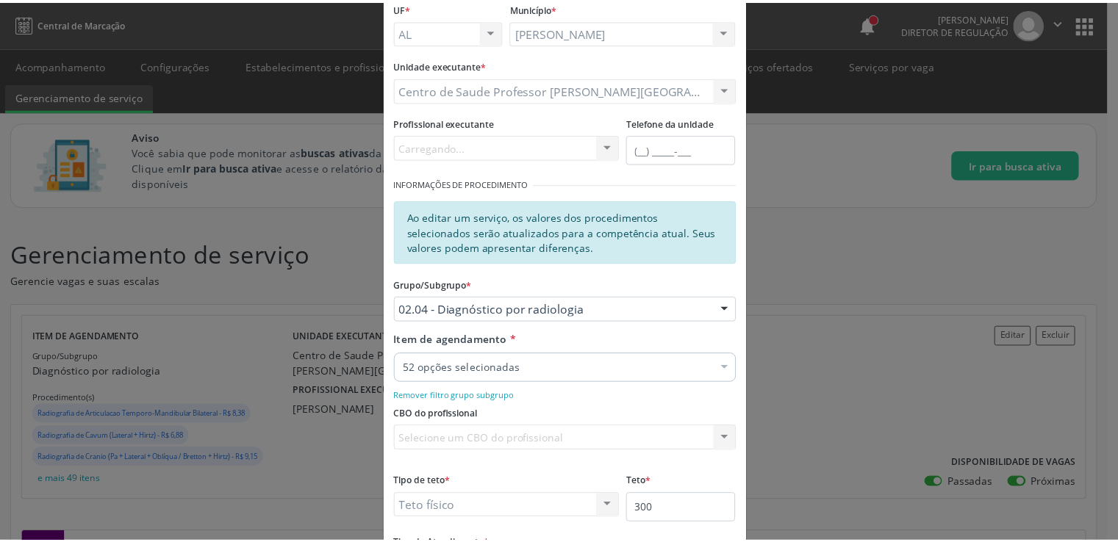
scroll to position [220, 0]
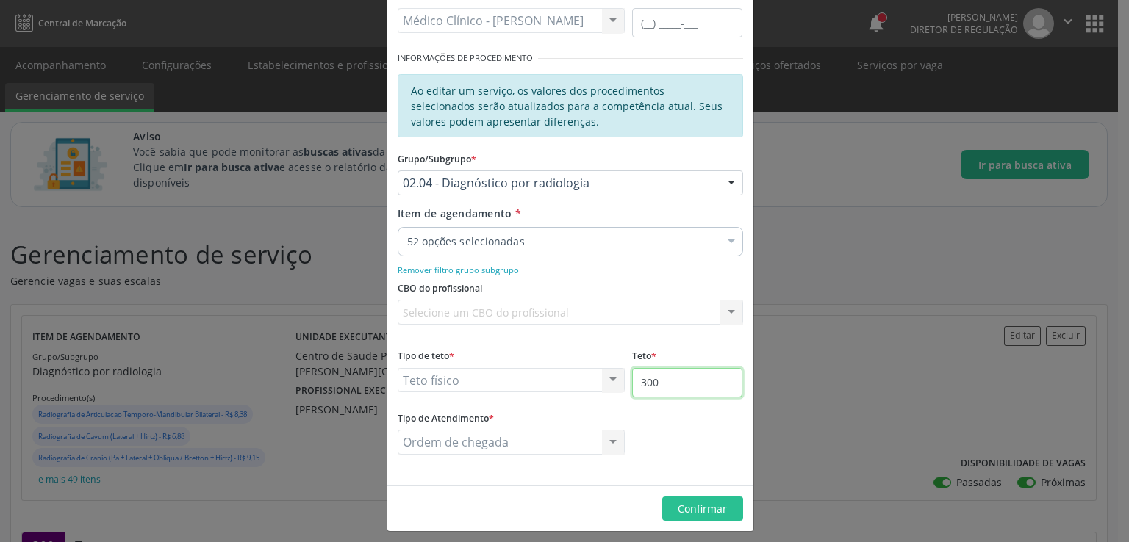
click at [670, 381] on input "300" at bounding box center [687, 382] width 110 height 29
type input "5000"
click at [716, 517] on button "Confirmar" at bounding box center [702, 509] width 81 height 25
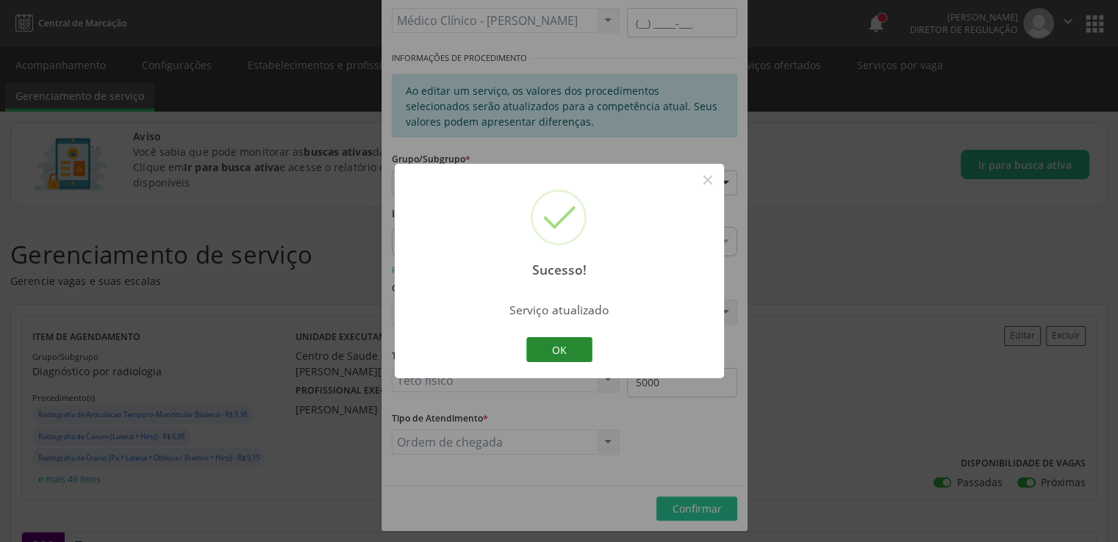
click at [561, 351] on button "OK" at bounding box center [559, 349] width 66 height 25
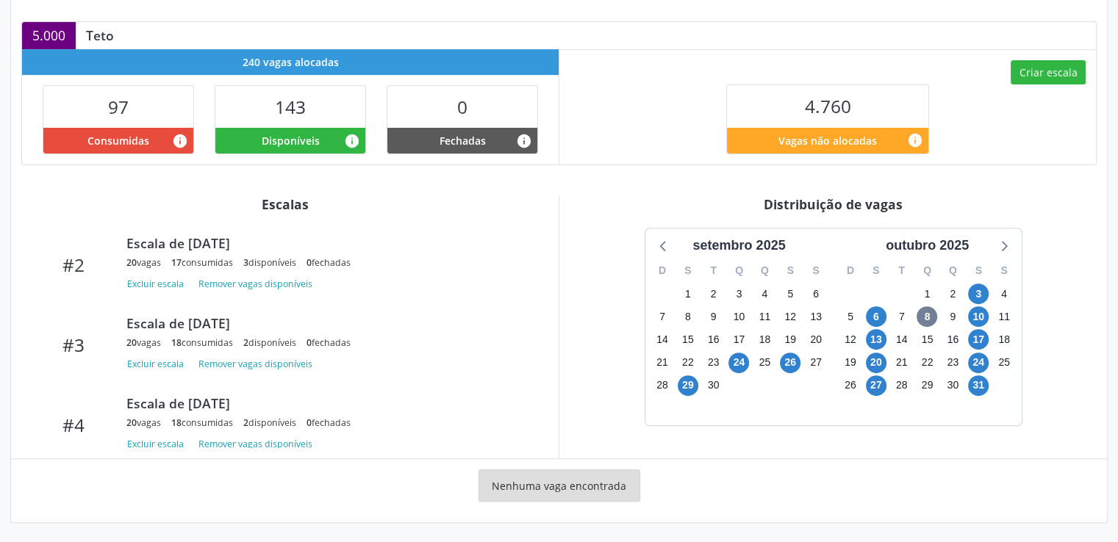
scroll to position [147, 0]
